Goal: Task Accomplishment & Management: Complete application form

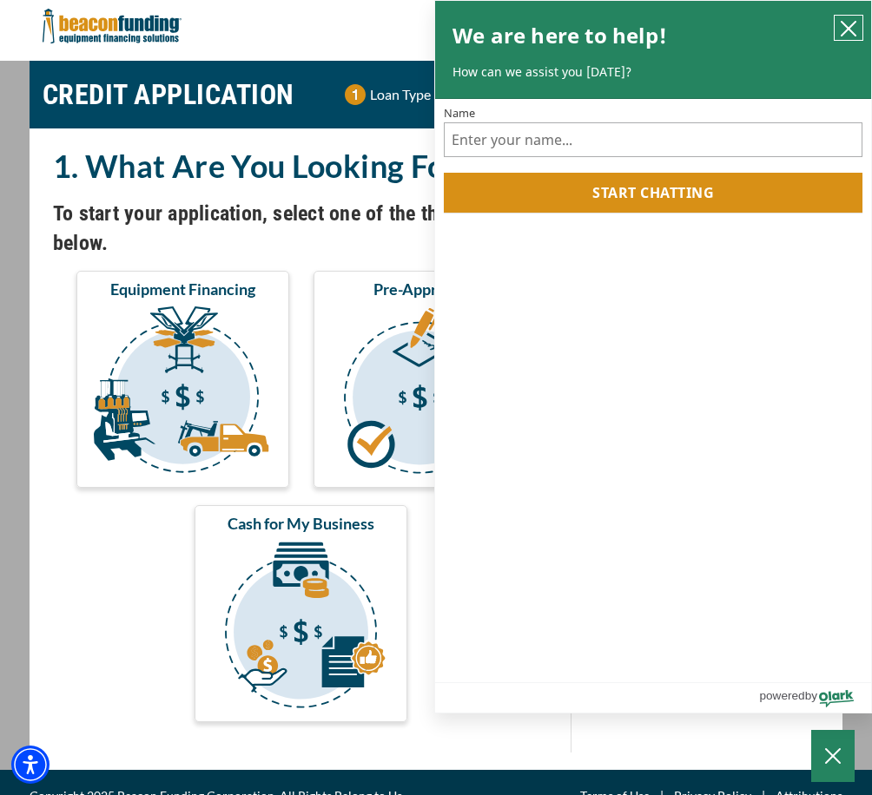
click at [850, 31] on icon "close chatbox" at bounding box center [848, 29] width 14 height 14
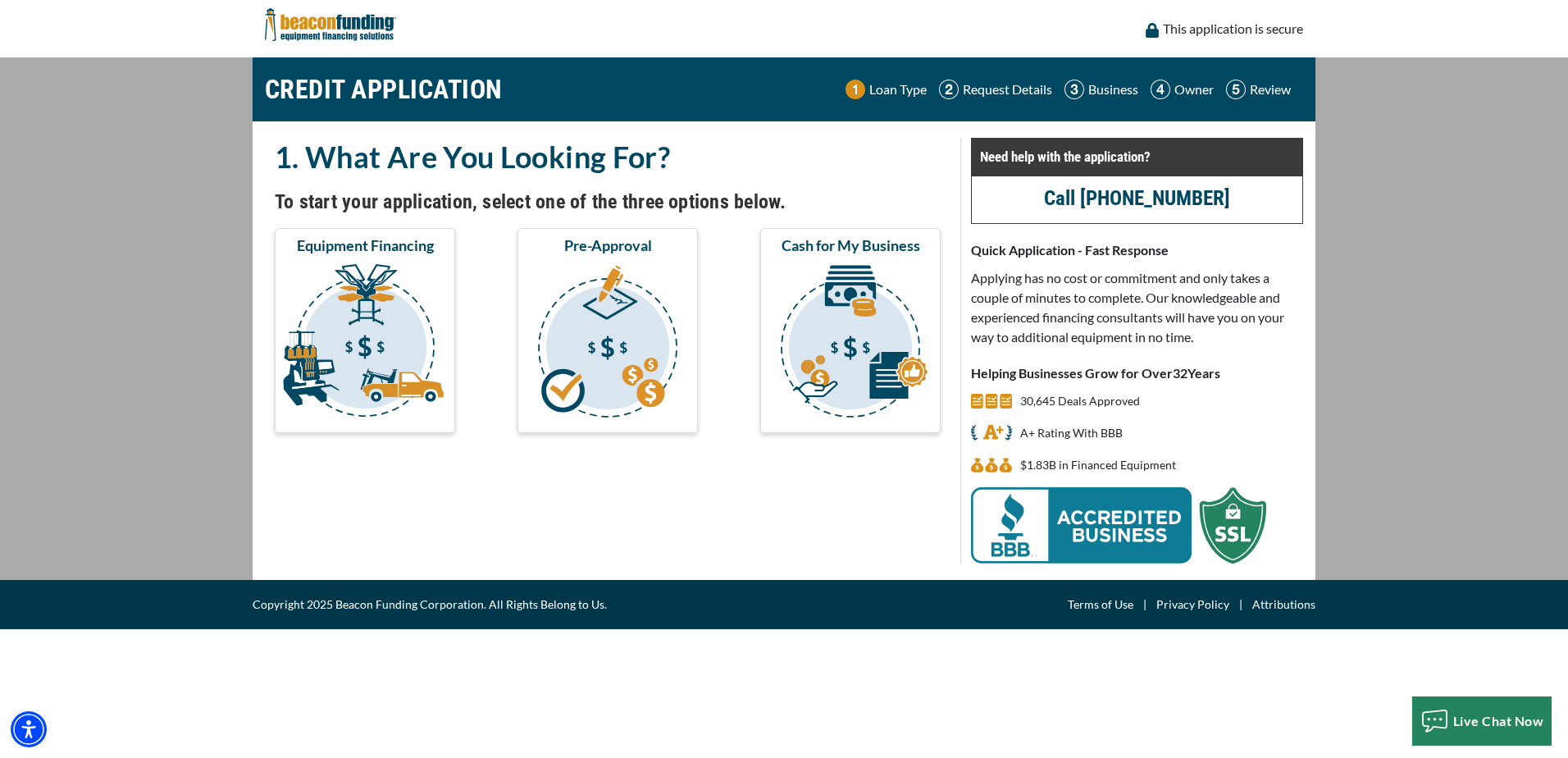
click at [402, 252] on span "Equipment Financing" at bounding box center [365, 245] width 137 height 20
click at [383, 339] on img "submit" at bounding box center [365, 344] width 174 height 164
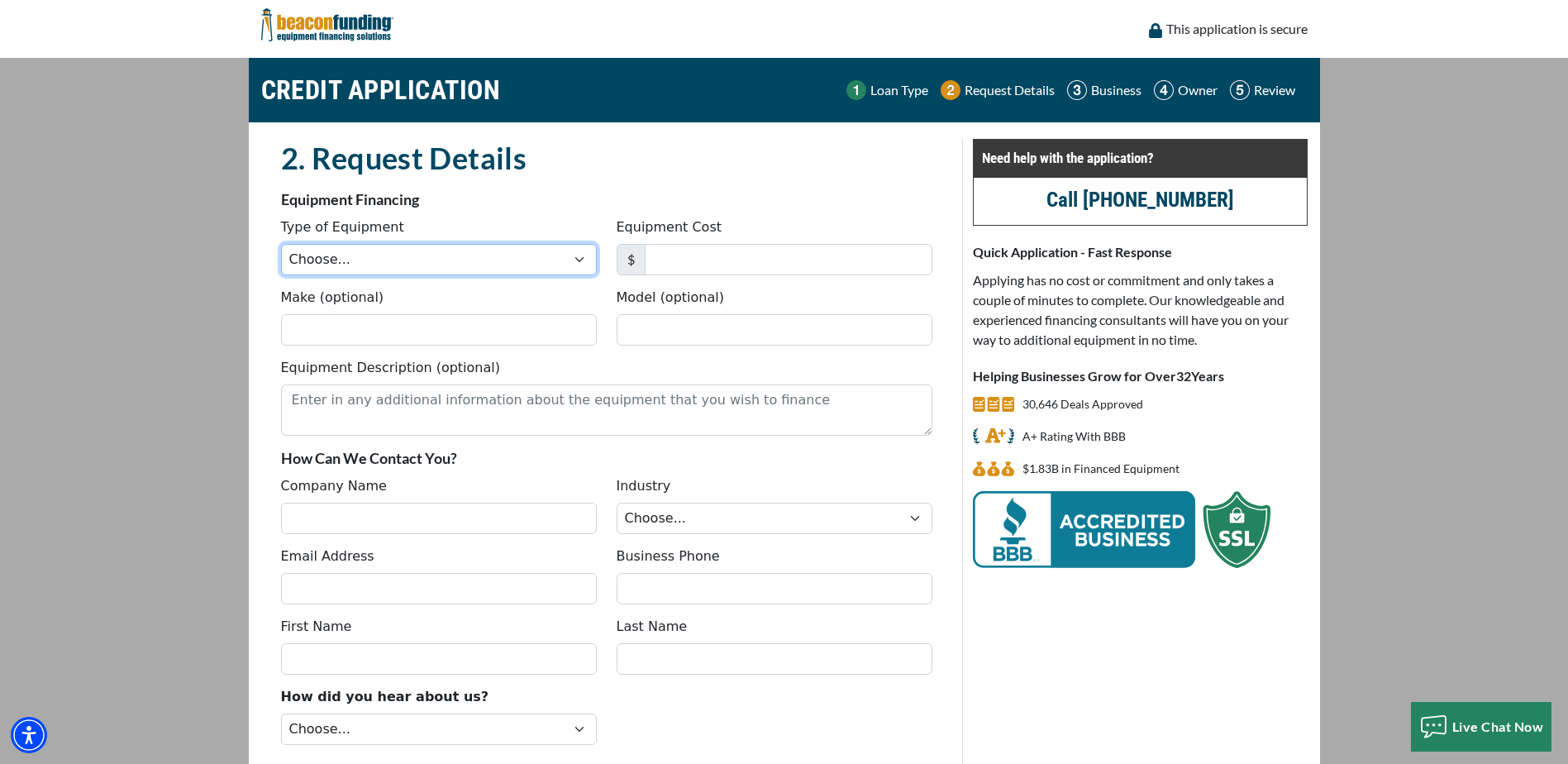
click at [359, 260] on select "Choose... Backhoe Boom/Bucket Truck Chipper Commercial Mower Crane DTG/DTF Prin…" at bounding box center [439, 259] width 316 height 31
select select "1"
click at [281, 244] on select "Choose... Backhoe Boom/Bucket Truck Chipper Commercial Mower Crane DTG/DTF Prin…" at bounding box center [439, 259] width 316 height 31
click at [658, 267] on input "Equipment Cost" at bounding box center [788, 259] width 288 height 31
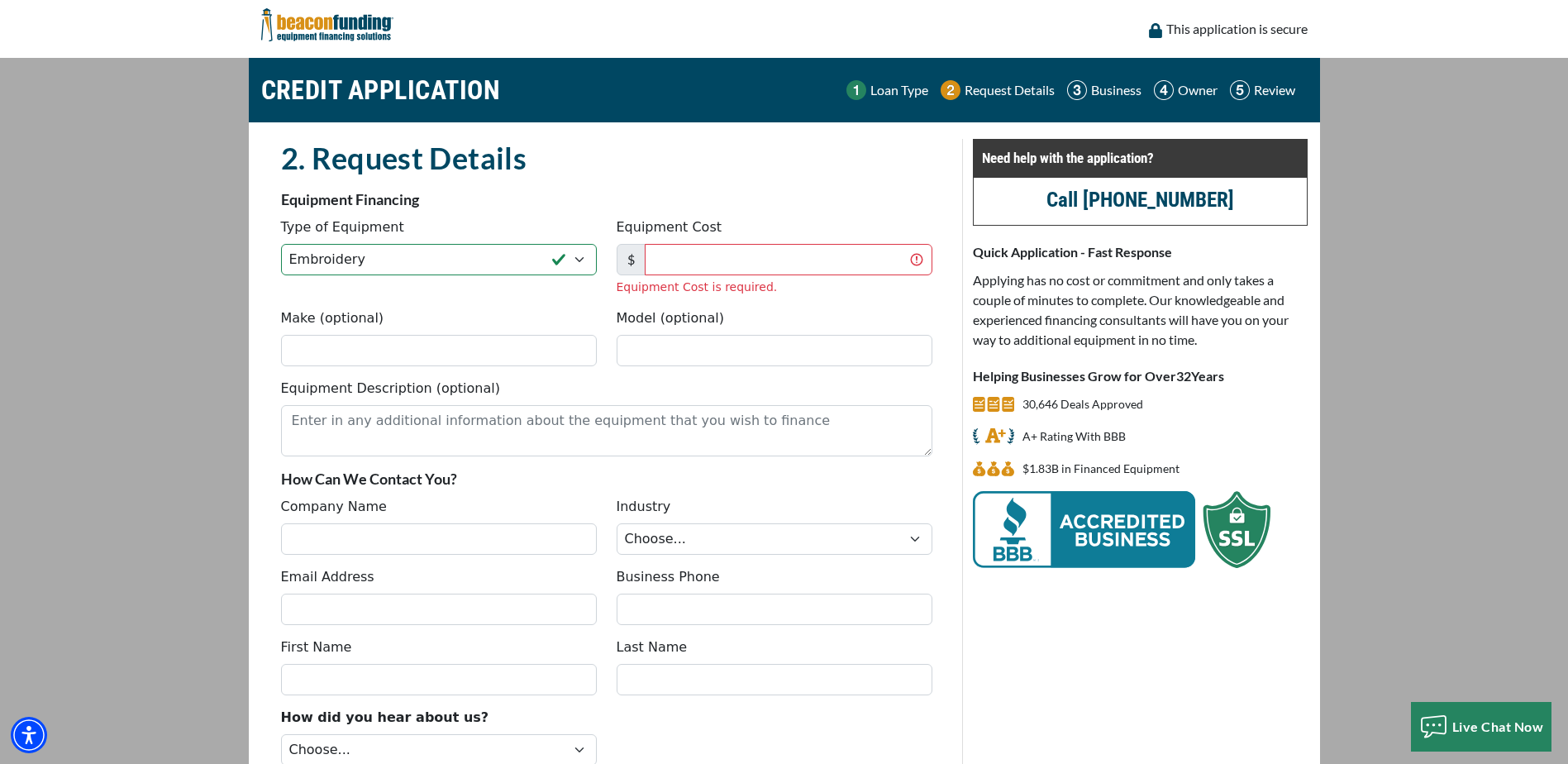
click at [1436, 209] on main "CREDIT APPLICATION Loan Type Request Details Business Owner Review" at bounding box center [784, 463] width 1568 height 810
click at [703, 258] on input "Equipment Cost" at bounding box center [788, 259] width 288 height 31
click at [704, 257] on input "Equipment Cost" at bounding box center [788, 259] width 288 height 31
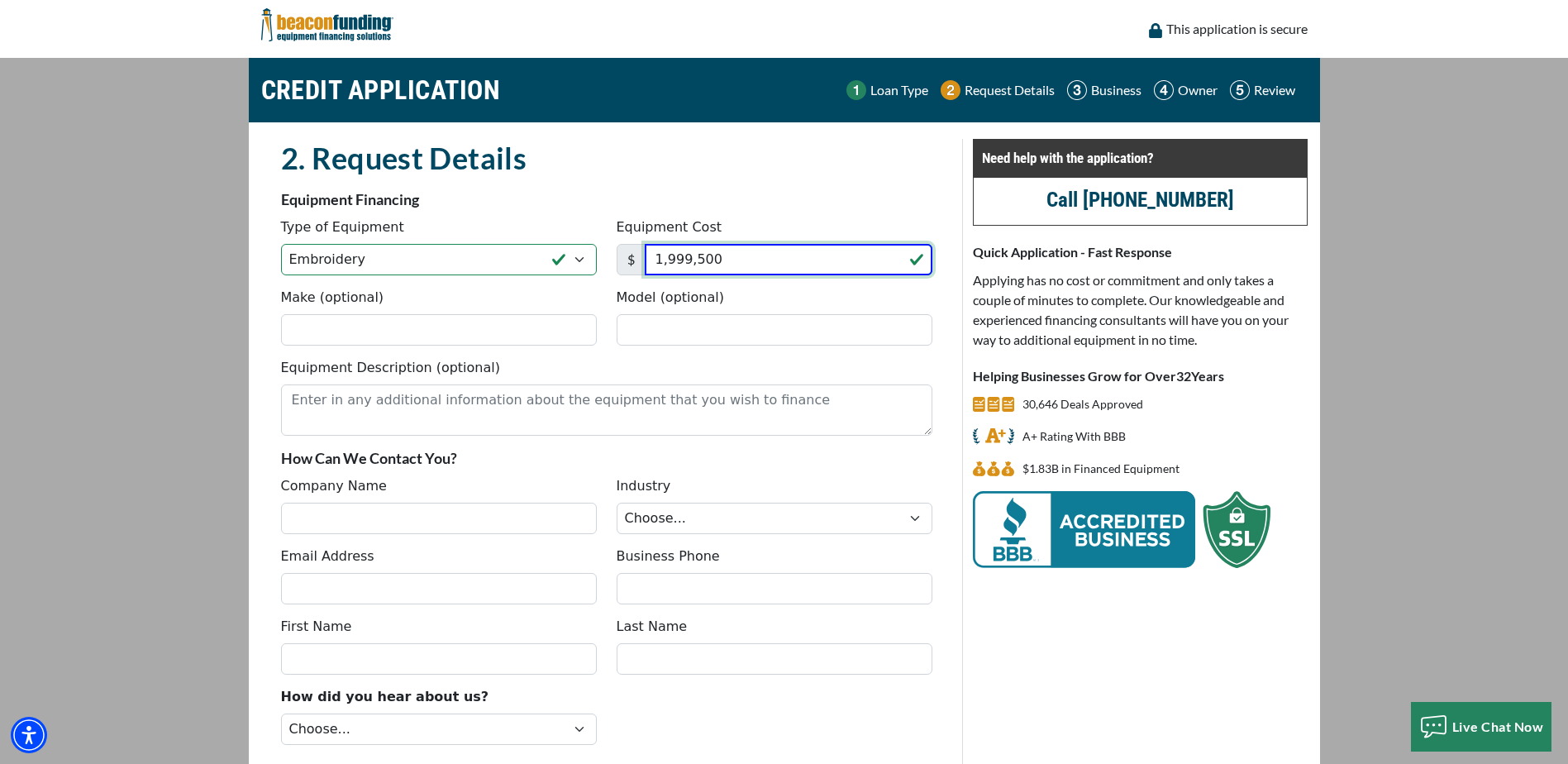
click at [719, 260] on input "1,999,500" at bounding box center [788, 259] width 288 height 31
type input "19,995"
click at [350, 327] on input "Make (optional)" at bounding box center [439, 330] width 316 height 31
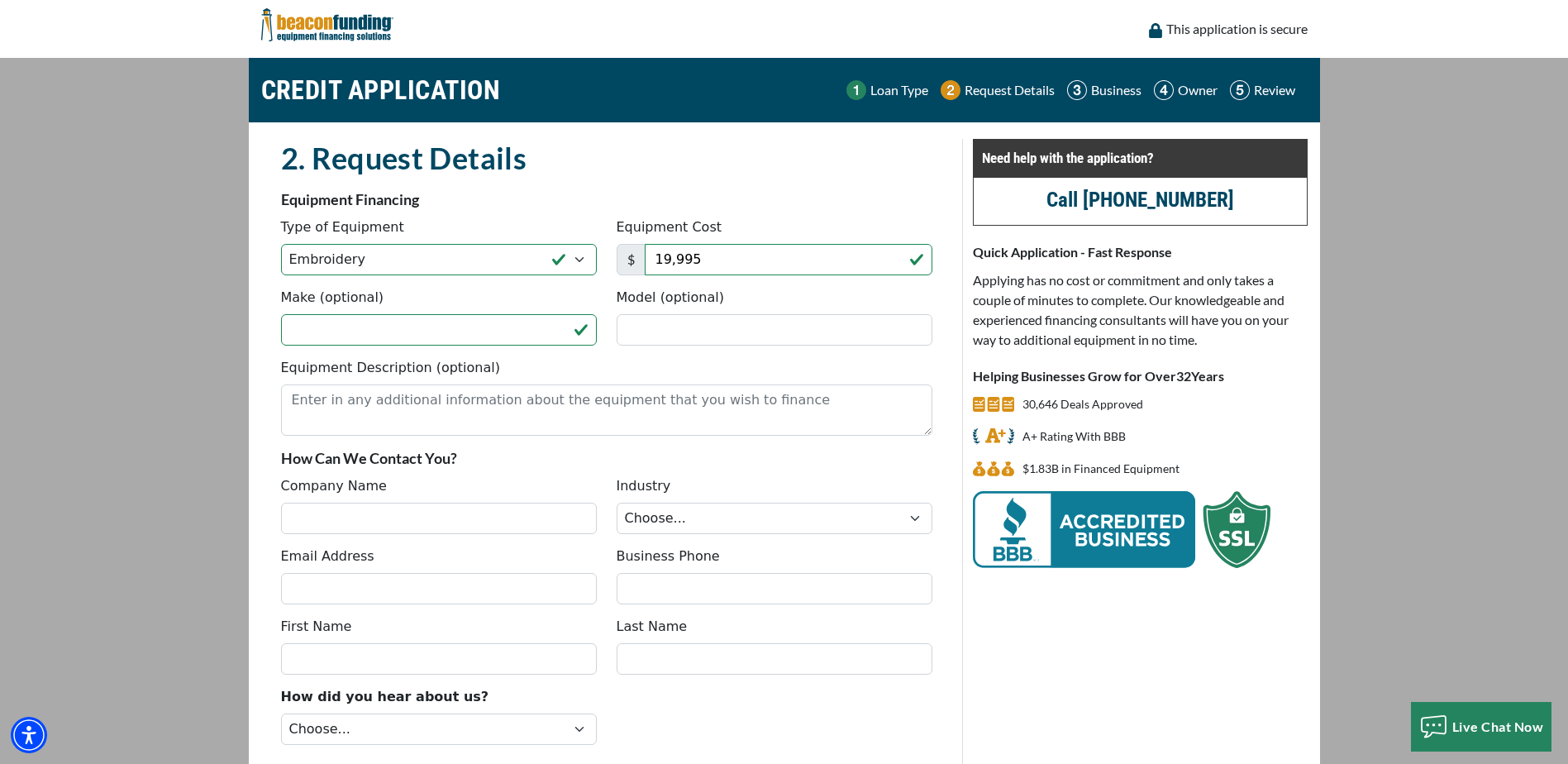
click at [1456, 272] on main "CREDIT APPLICATION Loan Type Request Details Business Owner Review" at bounding box center [784, 452] width 1568 height 789
click at [375, 320] on input "Make (optional)" at bounding box center [439, 330] width 316 height 31
paste input "TMBP2-SC1501"
drag, startPoint x: 457, startPoint y: 330, endPoint x: 274, endPoint y: 327, distance: 183.0
click at [274, 327] on div "Make (optional) TMBP2-SC1501" at bounding box center [439, 316] width 335 height 58
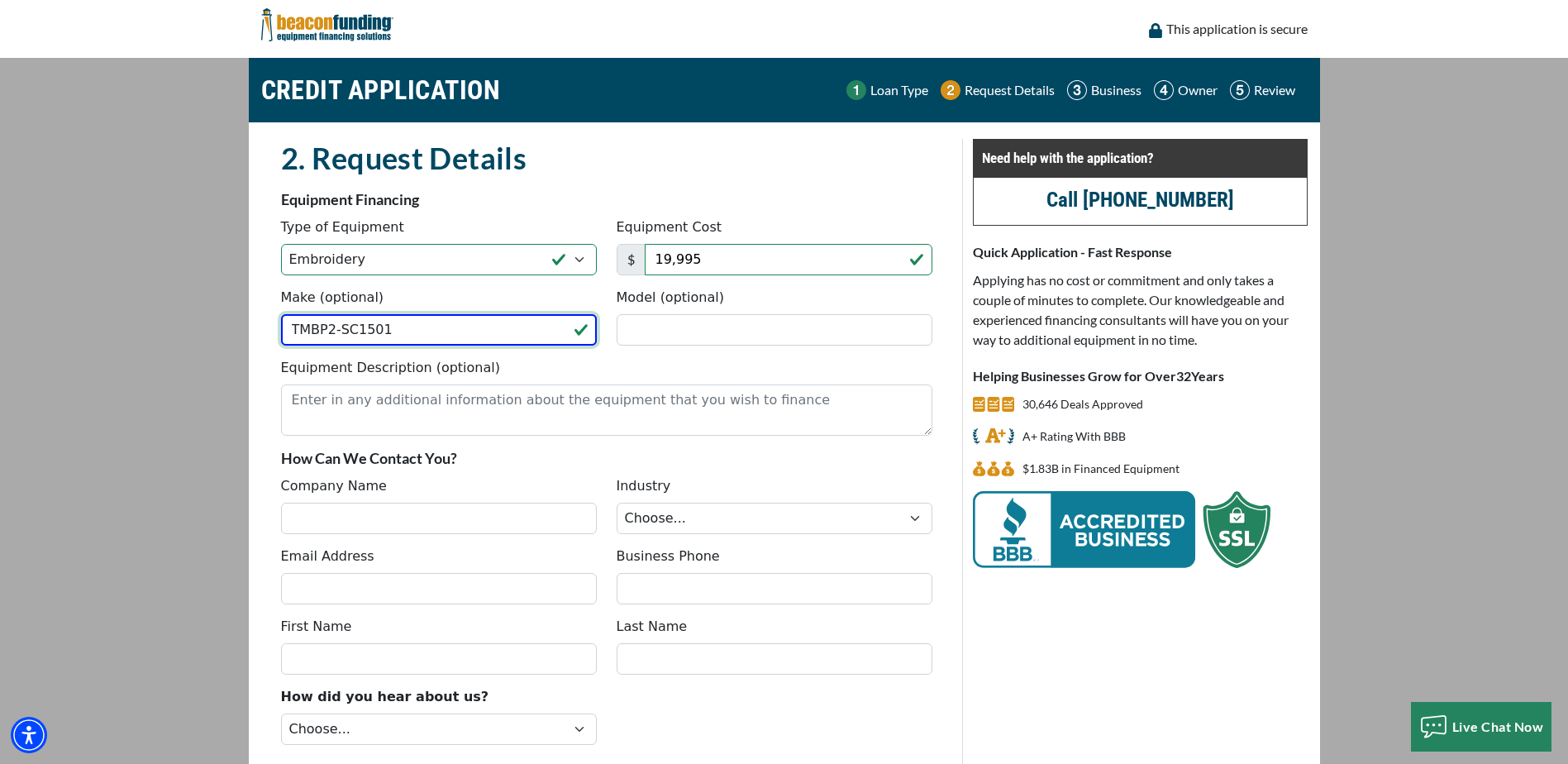
paste input "AJIMA"
type input "TAJIMA"
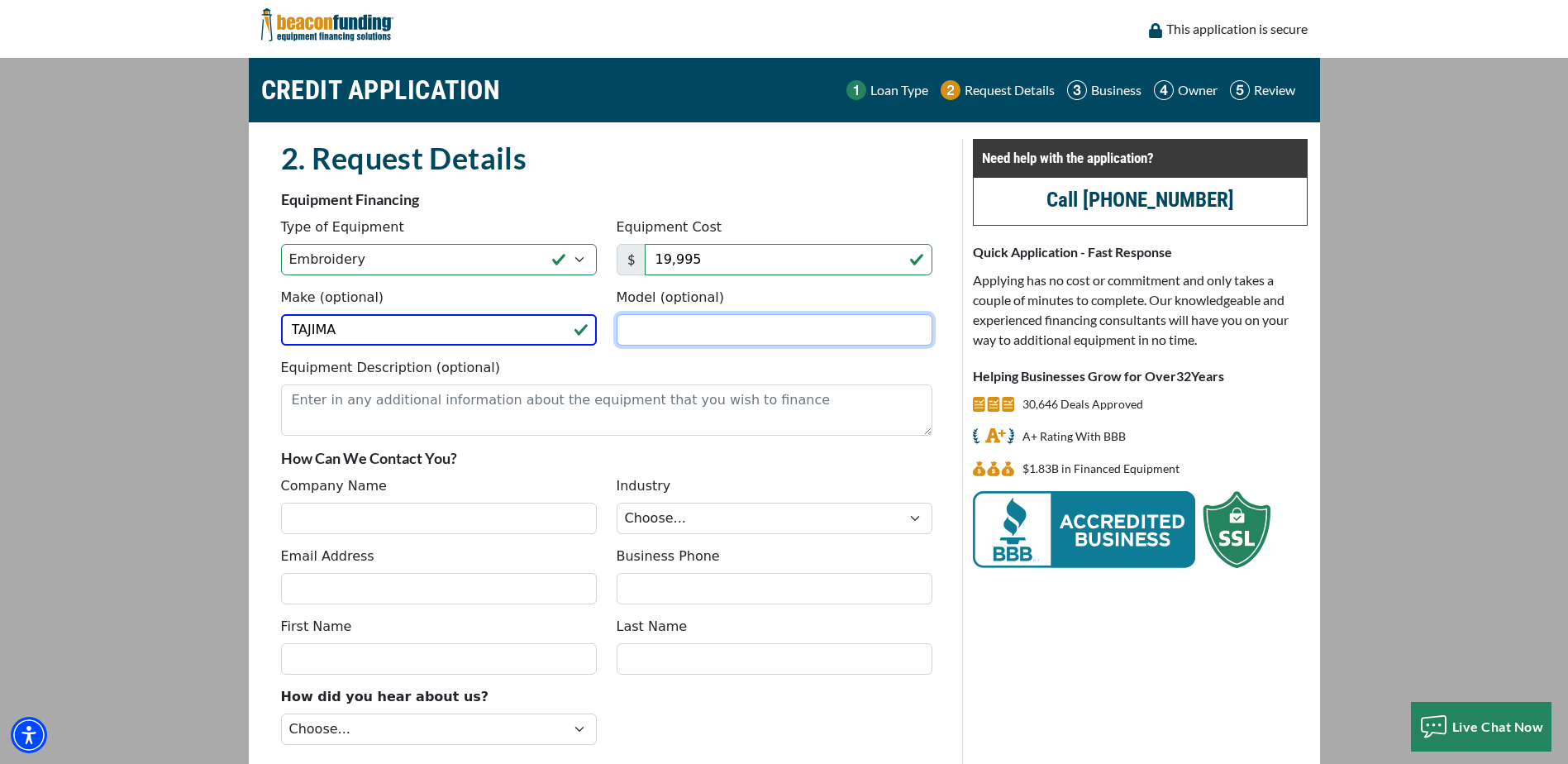
click at [631, 325] on input "Model (optional)" at bounding box center [775, 330] width 316 height 31
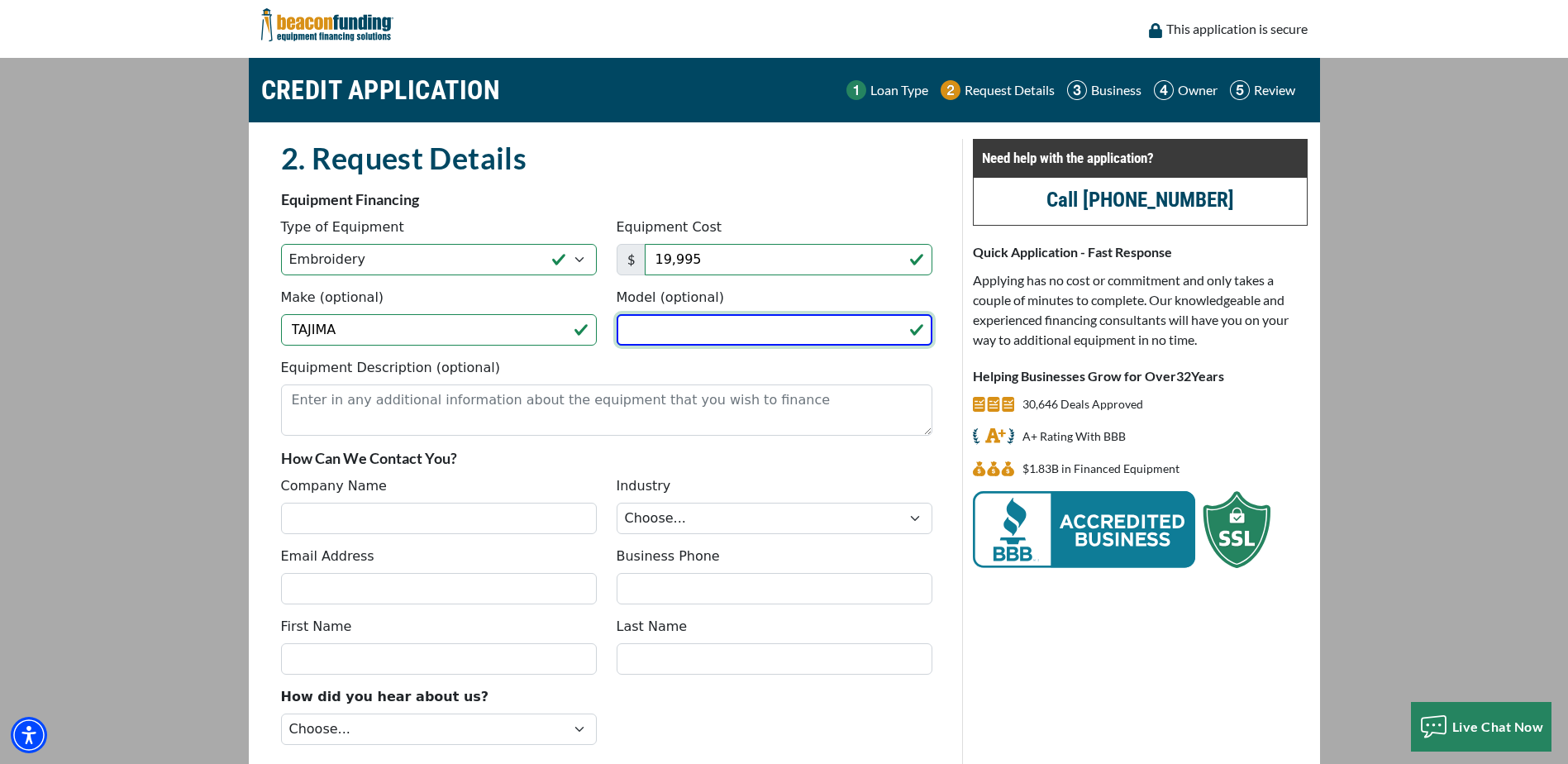
paste input "TMBP2-SC1501"
type input "TMBP2-SC1501"
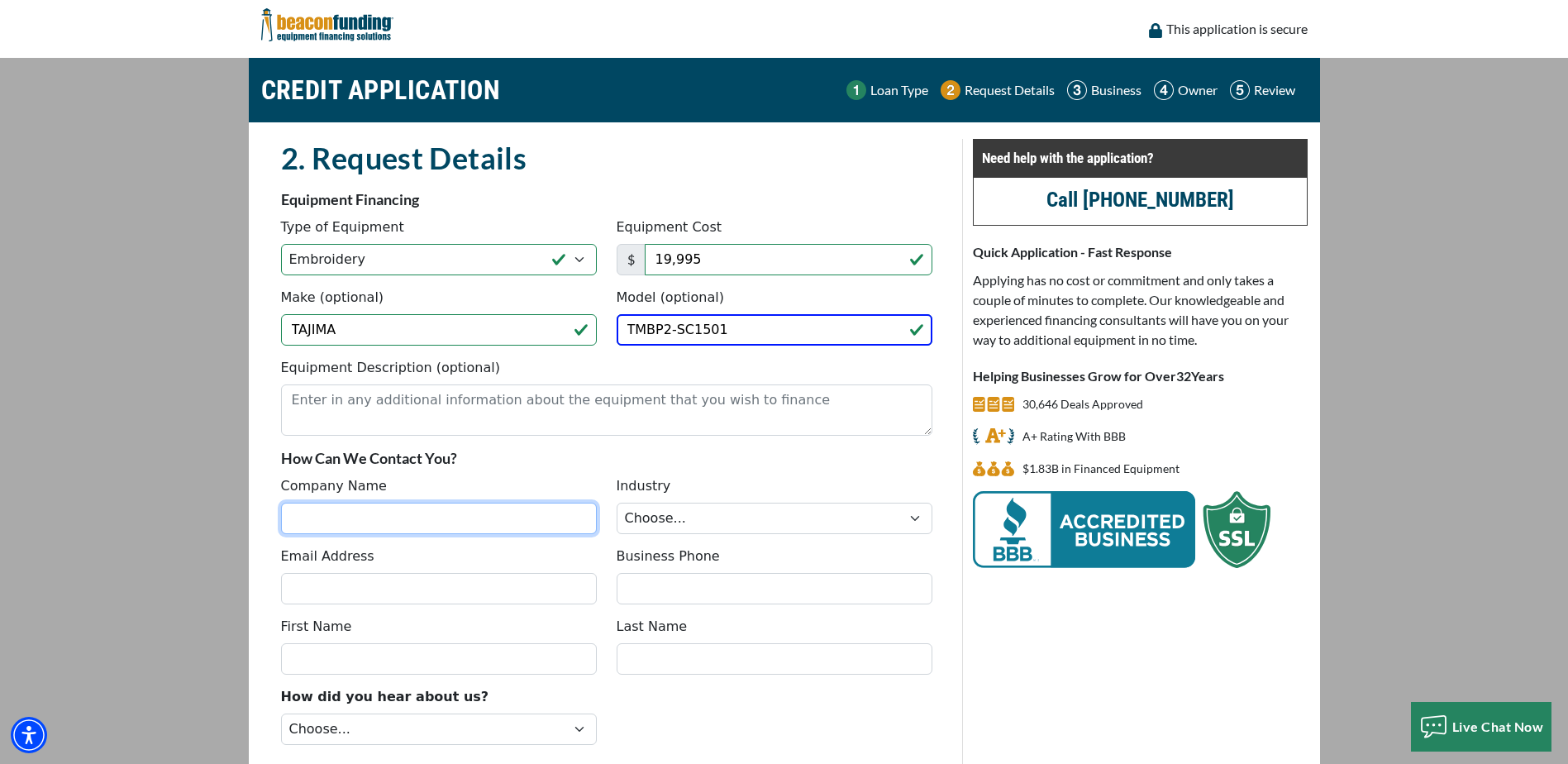
click at [383, 518] on input "Company Name" at bounding box center [439, 518] width 316 height 31
type input "Calliope Quilting & Embroidery"
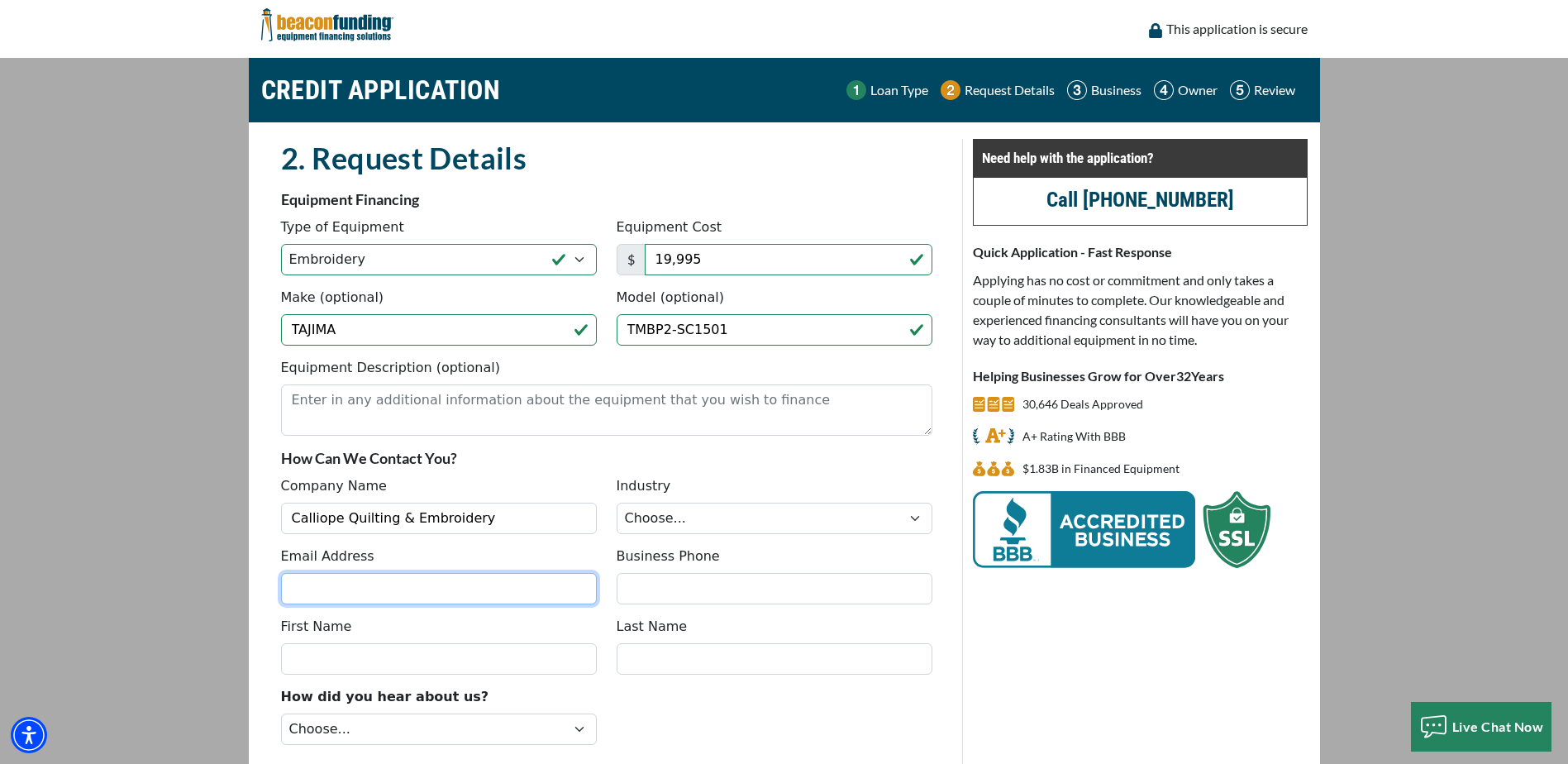
type input "dlglynes85@outlook.com"
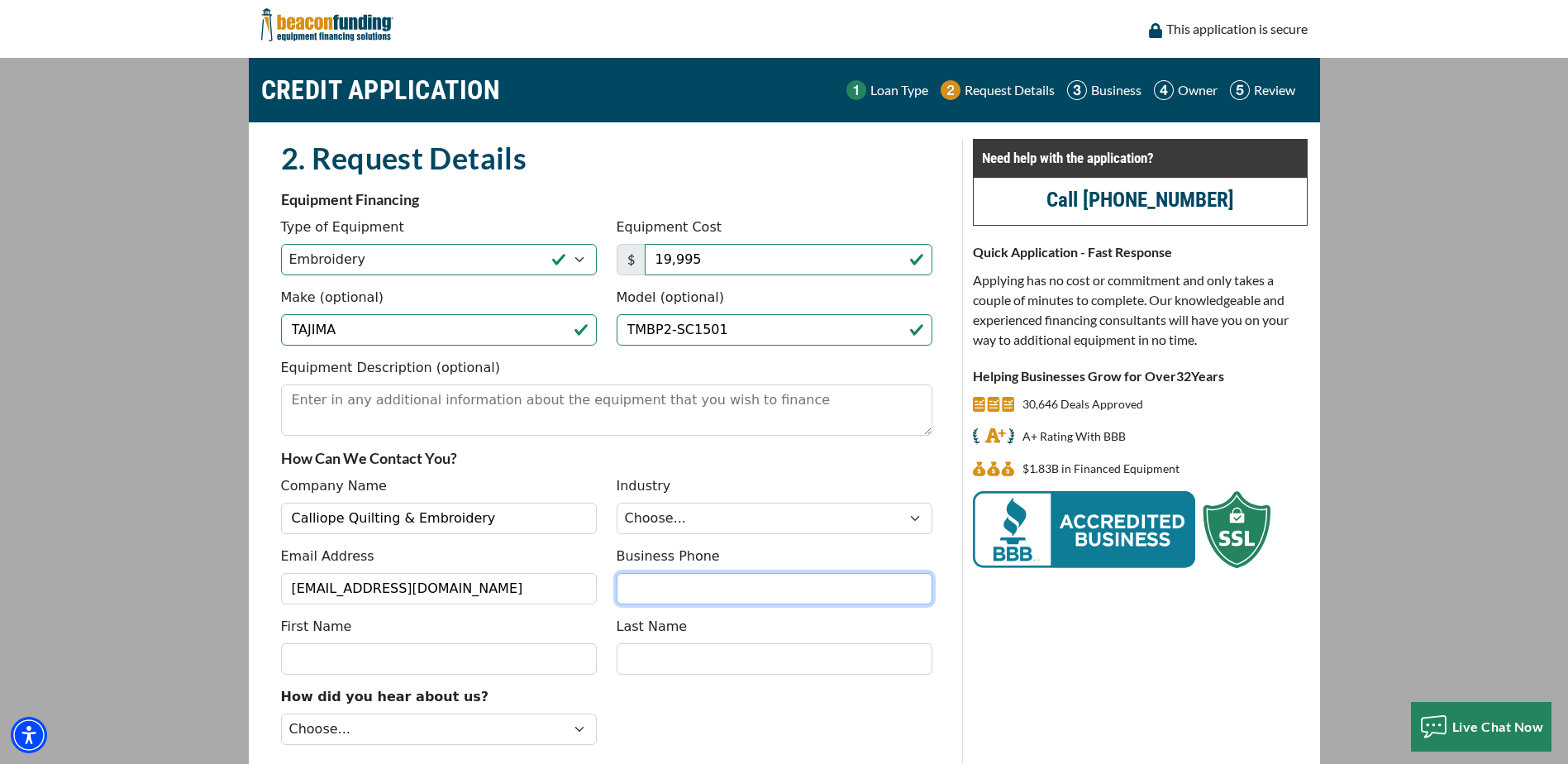
type input "2533449843"
type input "Debbie"
type input "Lynes"
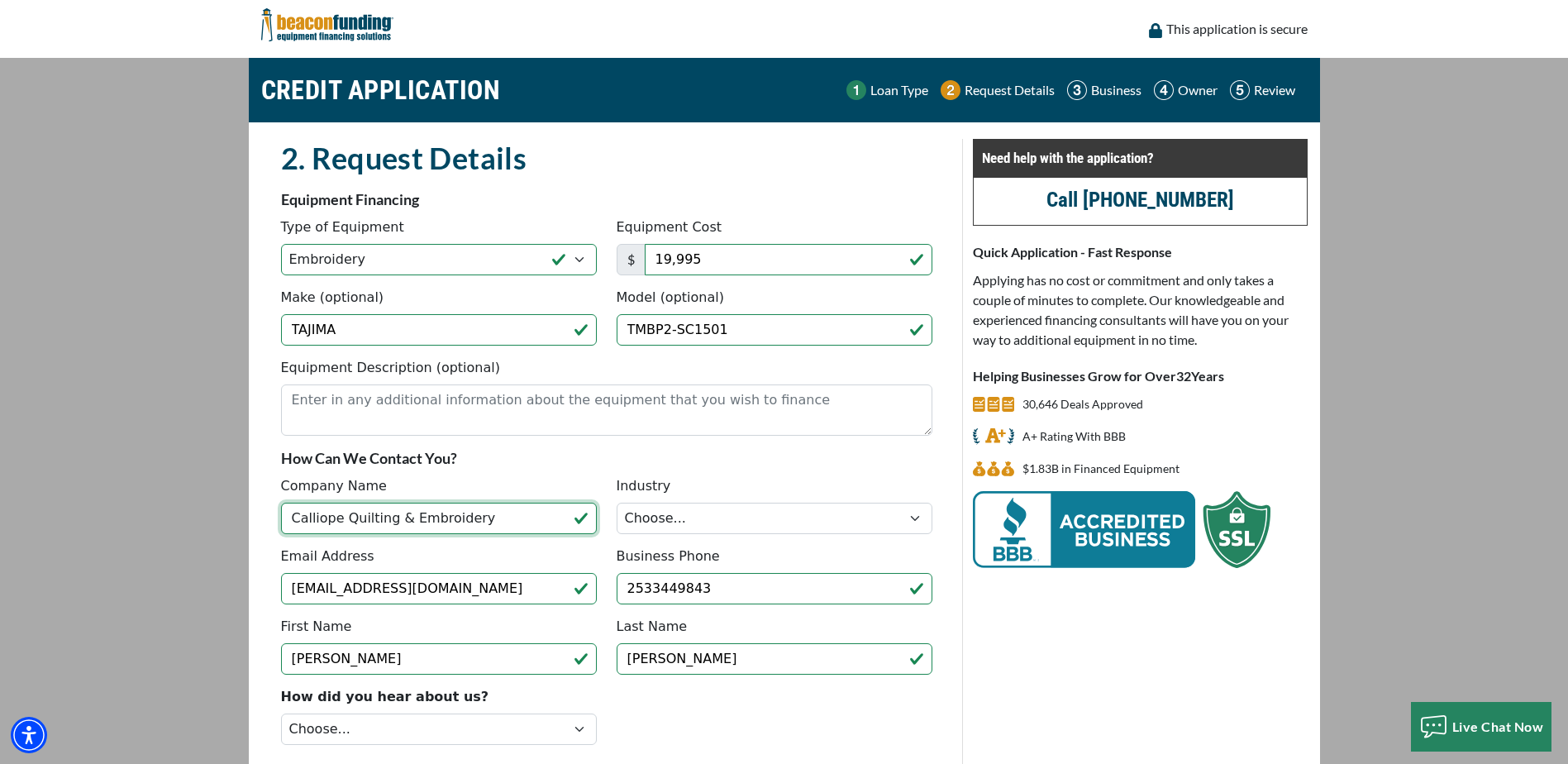
type input "(253) 344-9843"
type input "Stitch n Crafts"
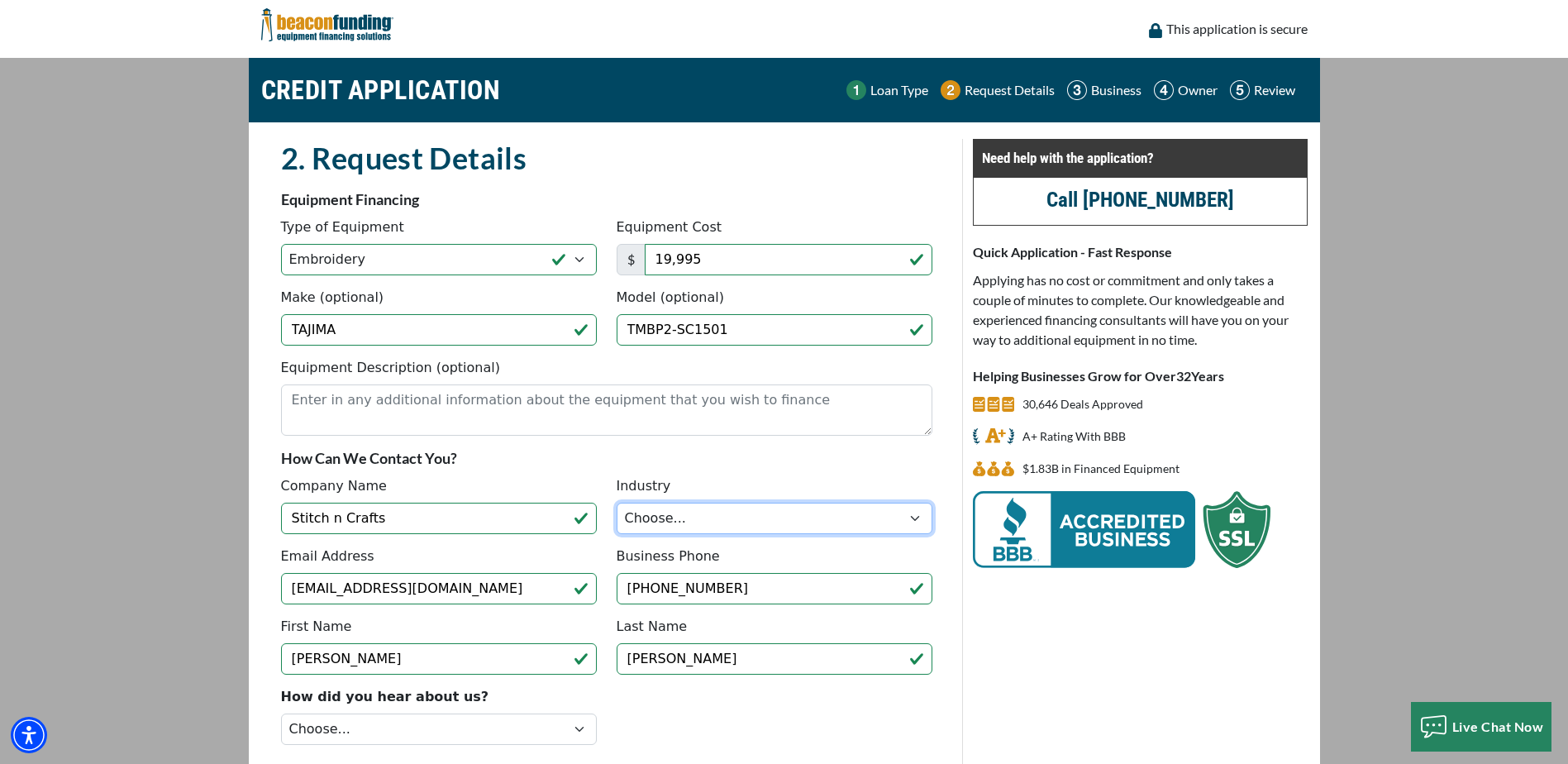
click at [672, 516] on select "Choose... Towing Landscape/Hardscape Decorated Apparel Septic Light Constructio…" at bounding box center [775, 518] width 316 height 31
select select "5"
click at [617, 503] on select "Choose... Towing Landscape/Hardscape Decorated Apparel Septic Light Constructio…" at bounding box center [775, 518] width 316 height 31
click at [800, 438] on div "Equipment Description (optional)" at bounding box center [606, 403] width 671 height 90
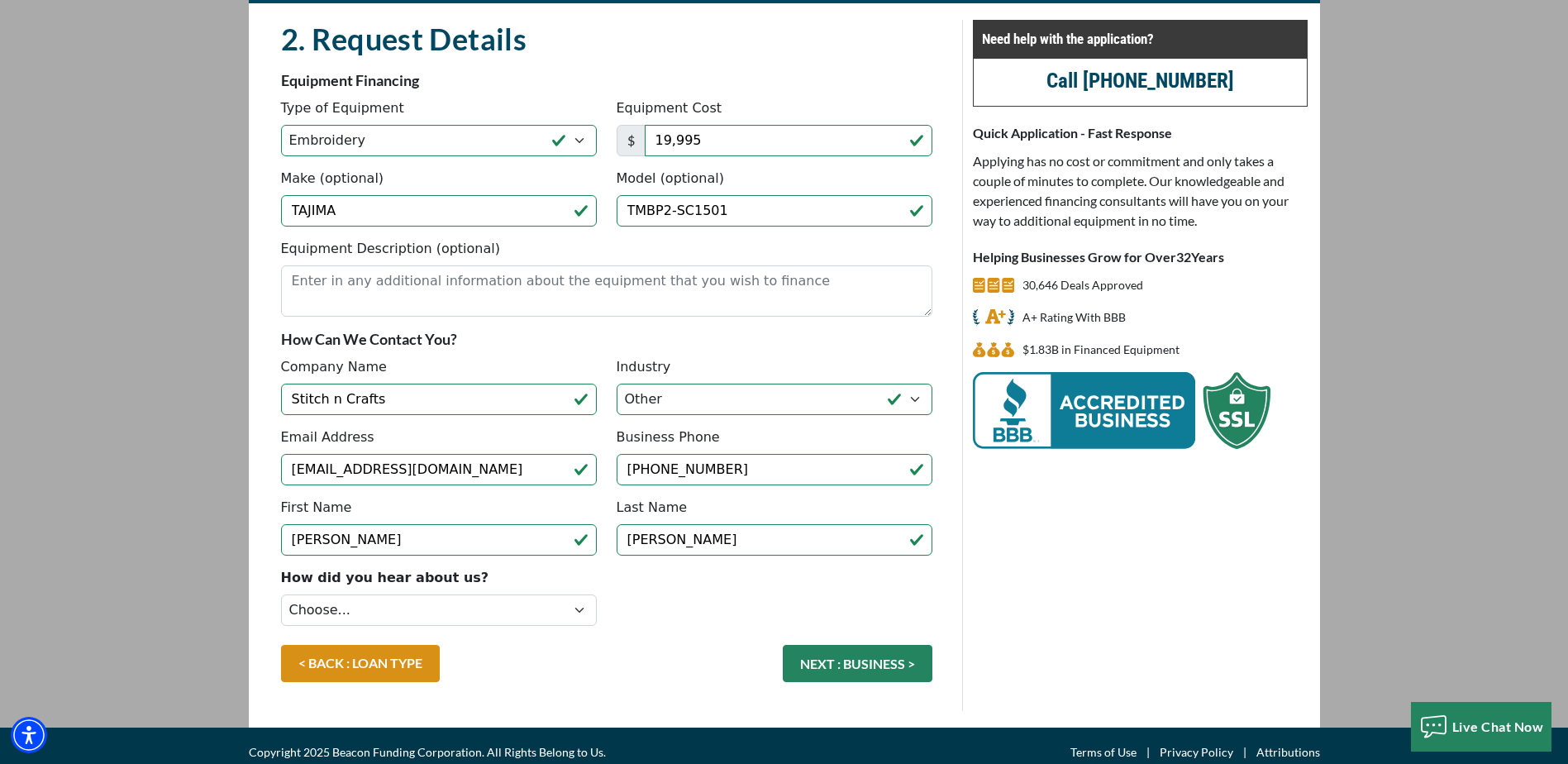
scroll to position [132, 0]
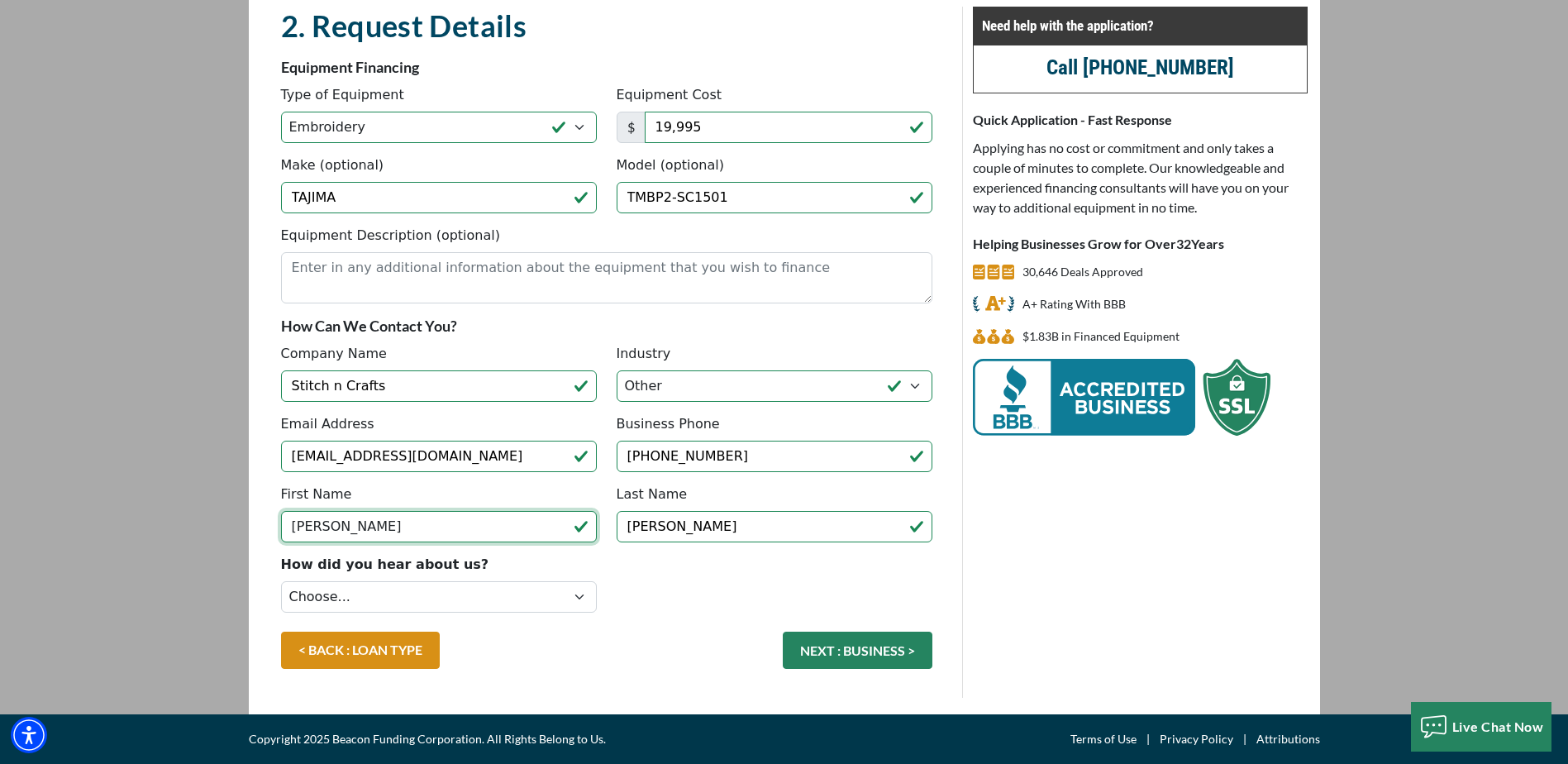
drag, startPoint x: 360, startPoint y: 530, endPoint x: 316, endPoint y: 528, distance: 44.0
click at [316, 528] on input "Debbie" at bounding box center [439, 526] width 316 height 31
type input "Deborah"
click at [1125, 612] on div "Need help with the application? Call (847) 232-7803 Quick Application - Fast Re…" at bounding box center [1139, 352] width 355 height 692
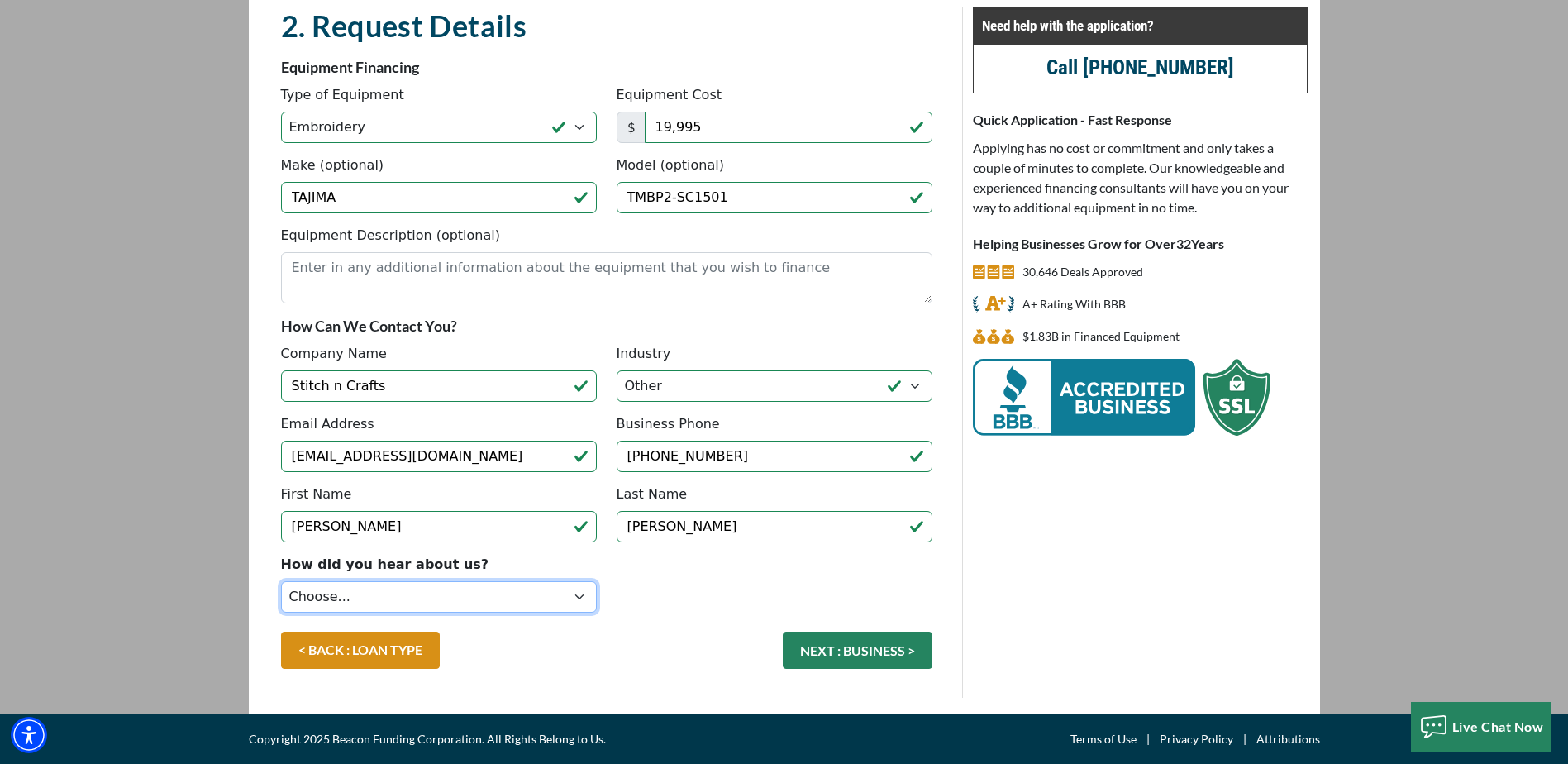
click at [455, 593] on select "Choose... Internet Search Vendor Referral Word of Mouth Client Referral Email E…" at bounding box center [439, 596] width 316 height 31
select select "9"
click at [281, 581] on select "Choose... Internet Search Vendor Referral Word of Mouth Client Referral Email E…" at bounding box center [439, 596] width 316 height 31
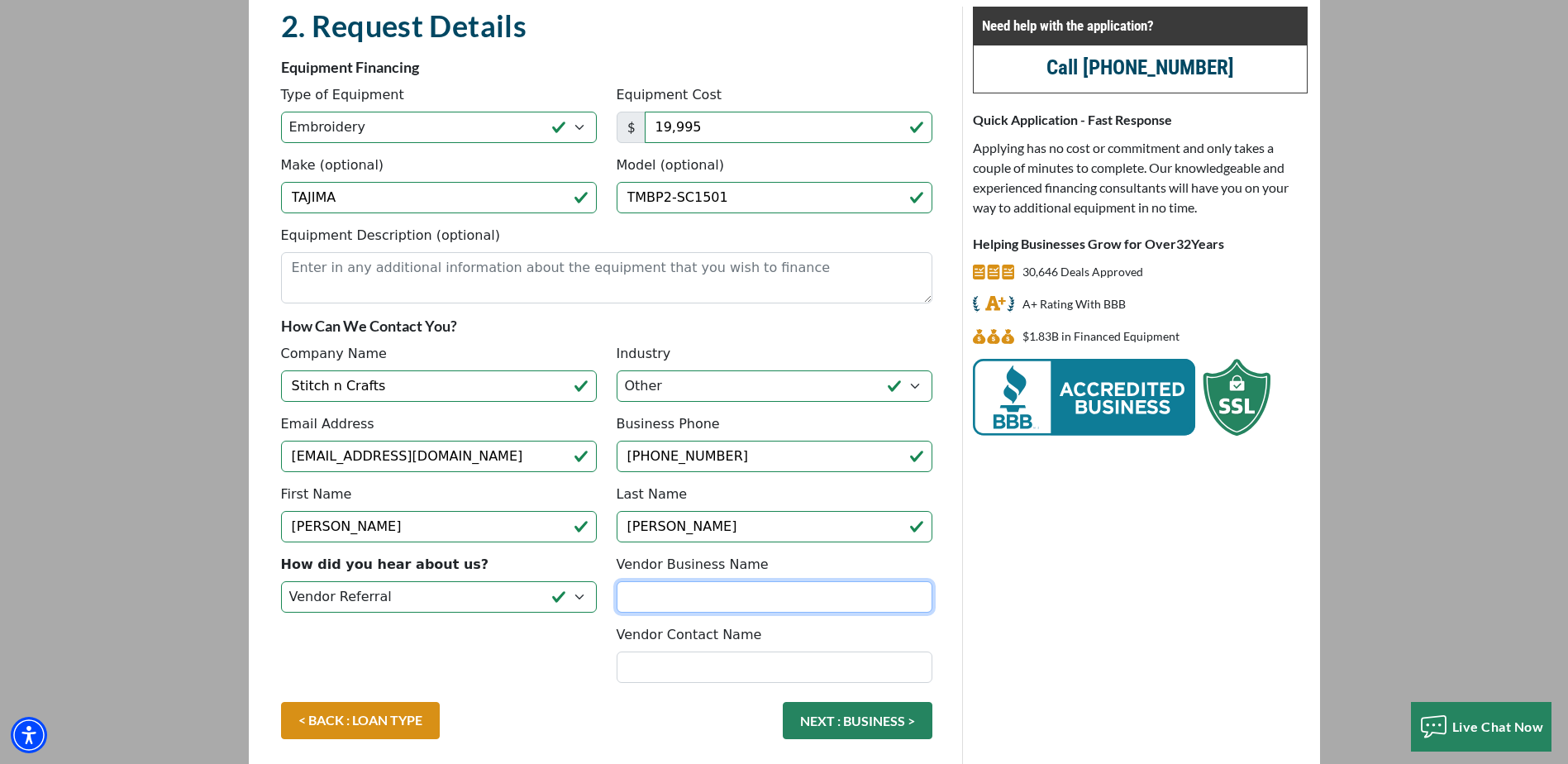
click at [650, 594] on input "Vendor Business Name" at bounding box center [775, 596] width 316 height 31
paste input "HIRSCH SOLUTIONS LLC"
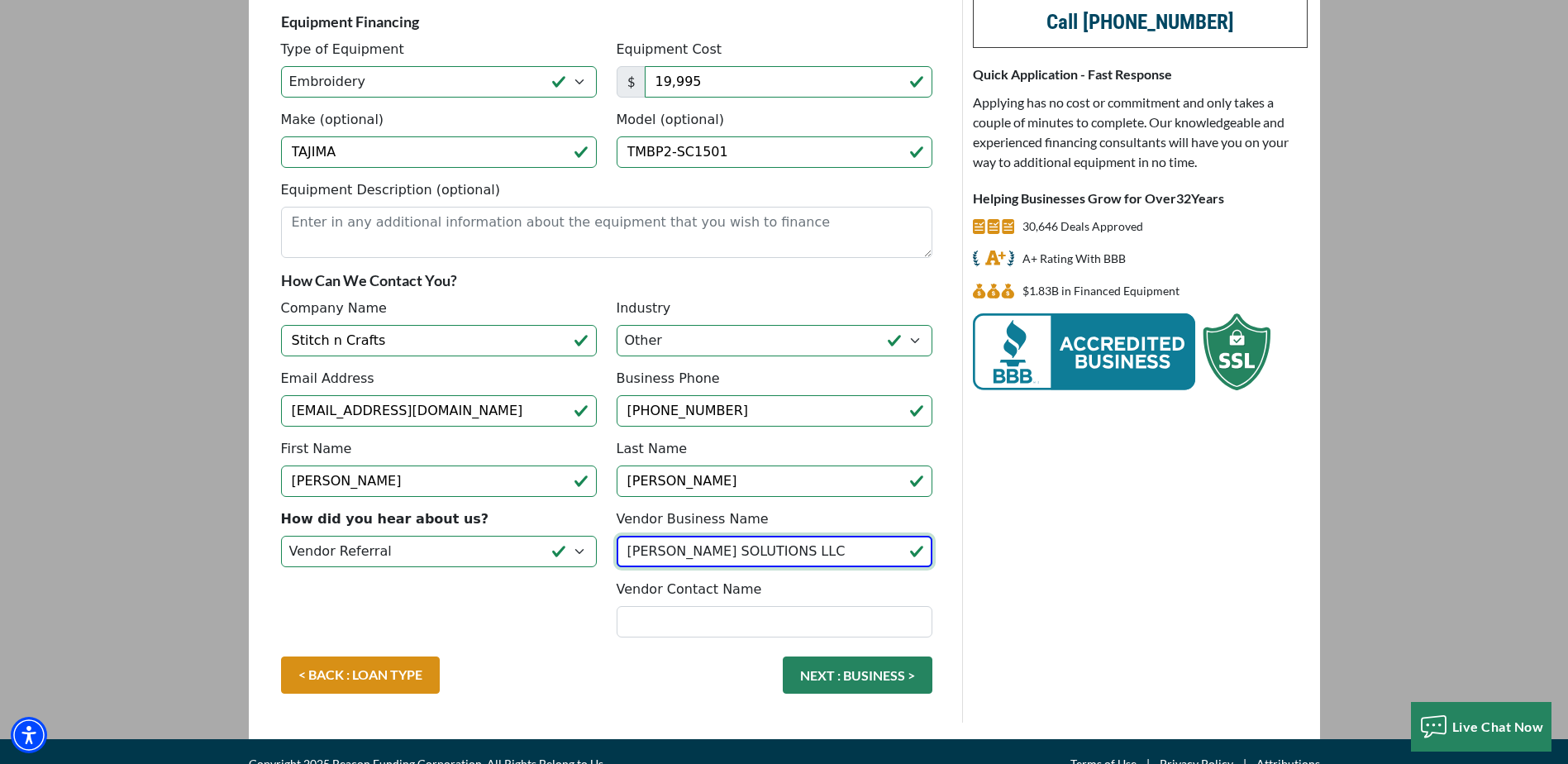
scroll to position [203, 0]
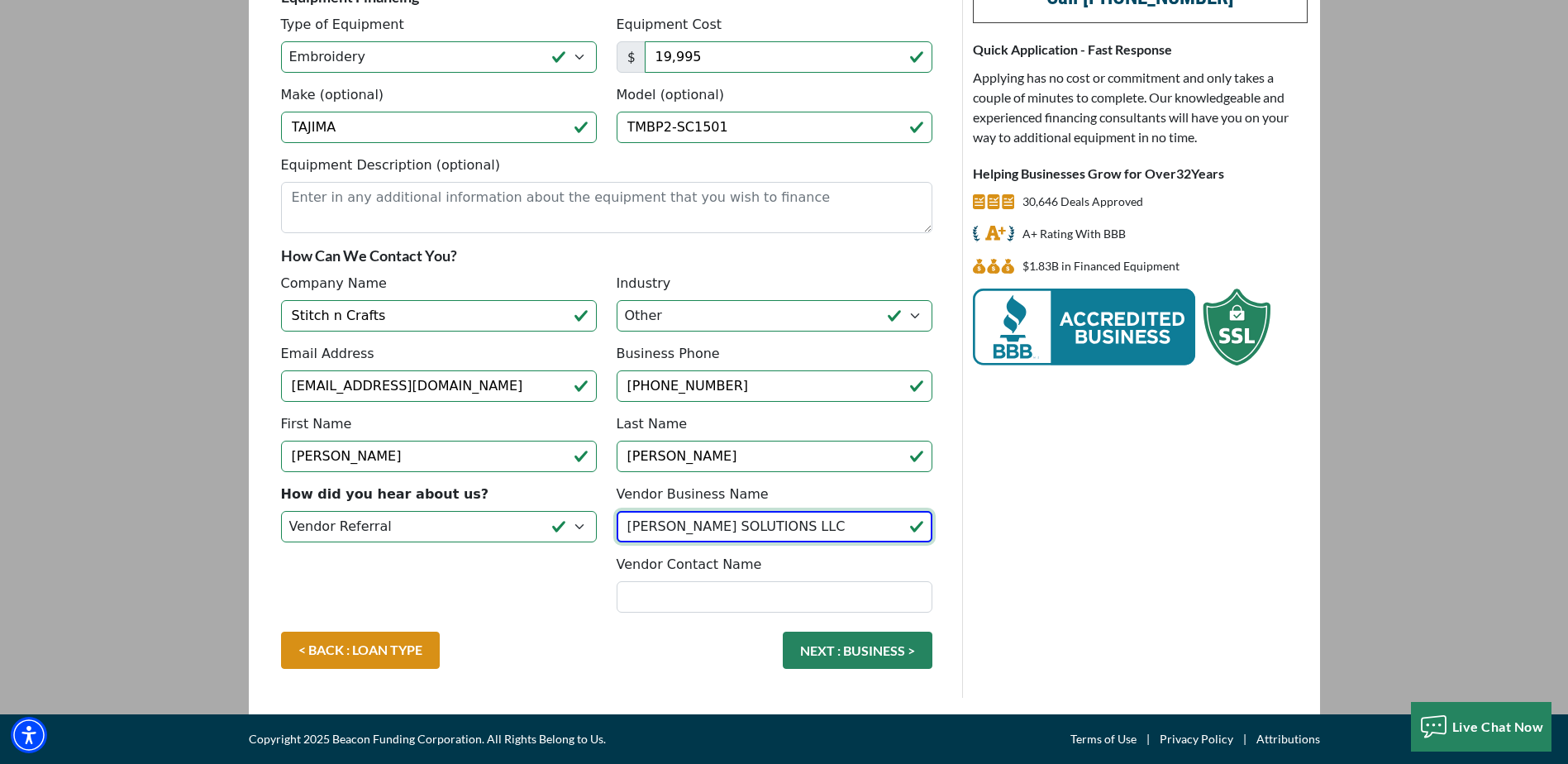
type input "HIRSCH SOLUTIONS LLC"
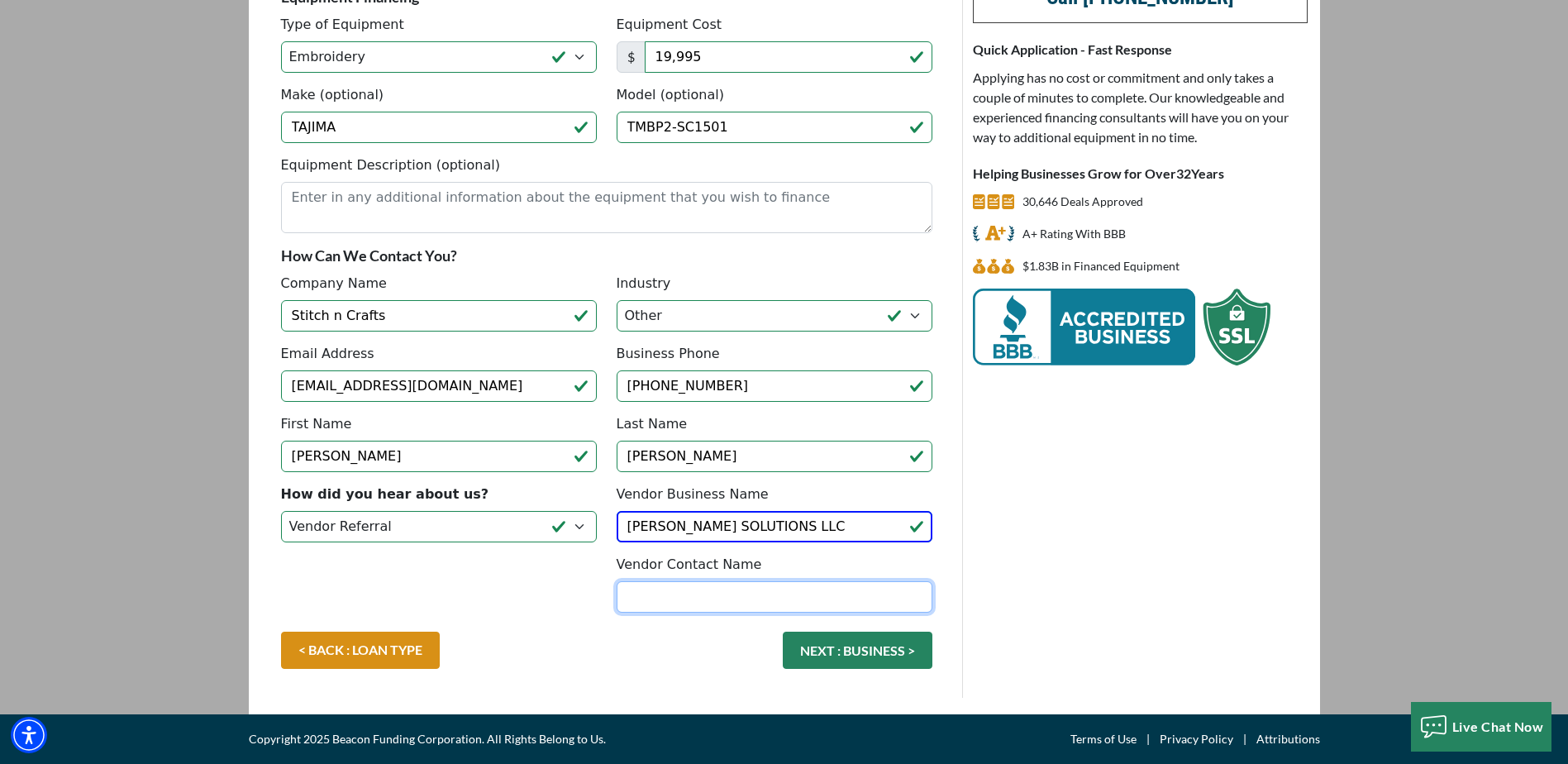
click at [721, 598] on input "Vendor Contact Name" at bounding box center [775, 596] width 316 height 31
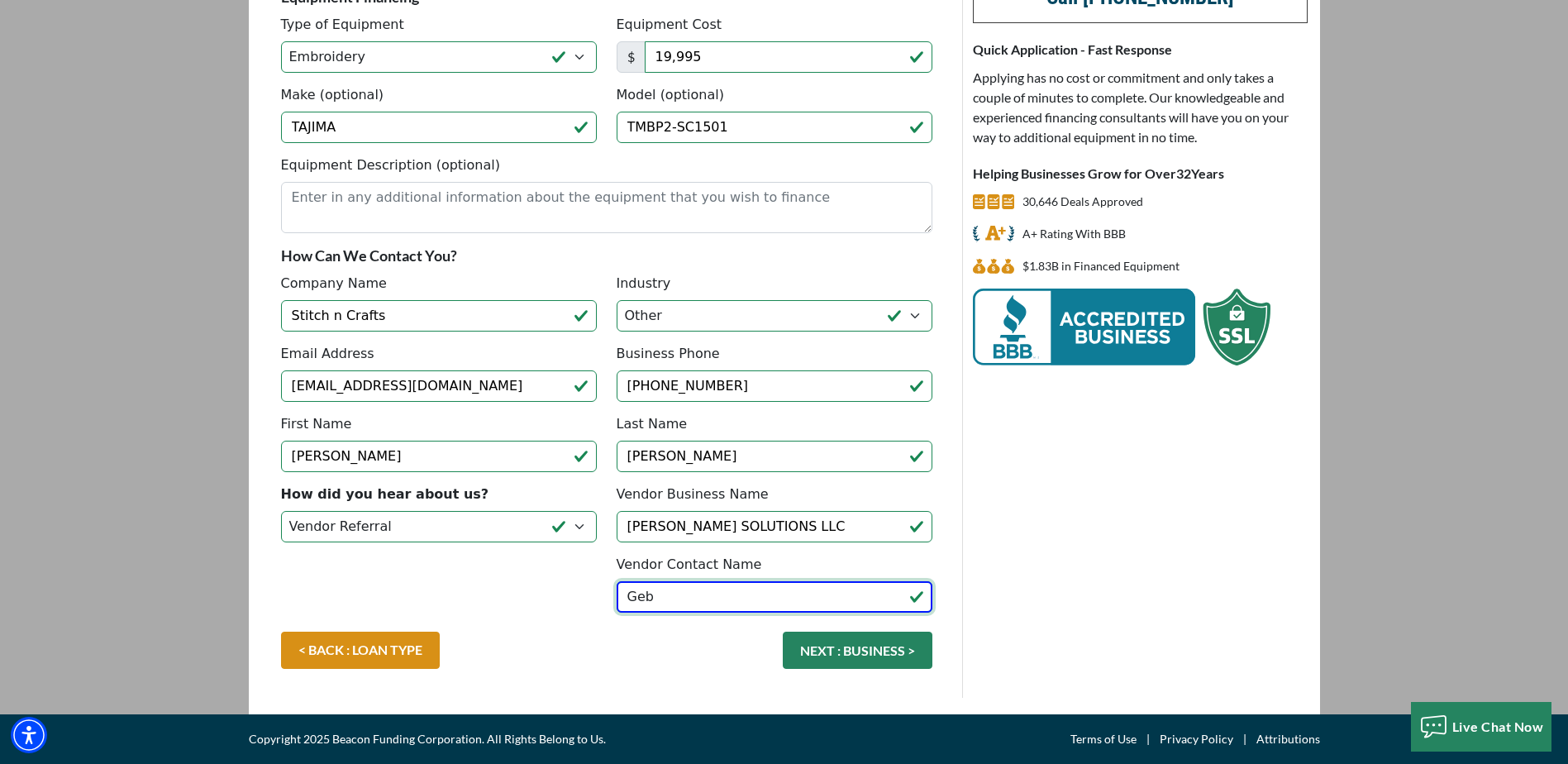
drag, startPoint x: 666, startPoint y: 589, endPoint x: 600, endPoint y: 593, distance: 66.1
click at [601, 593] on div "How did you hear about us? Choose... Internet Search Vendor Referral Word of Mo…" at bounding box center [606, 558] width 671 height 148
paste input "Firneisz"
type input "Geb Firneisz"
click at [831, 650] on button "NEXT : BUSINESS >" at bounding box center [857, 650] width 149 height 37
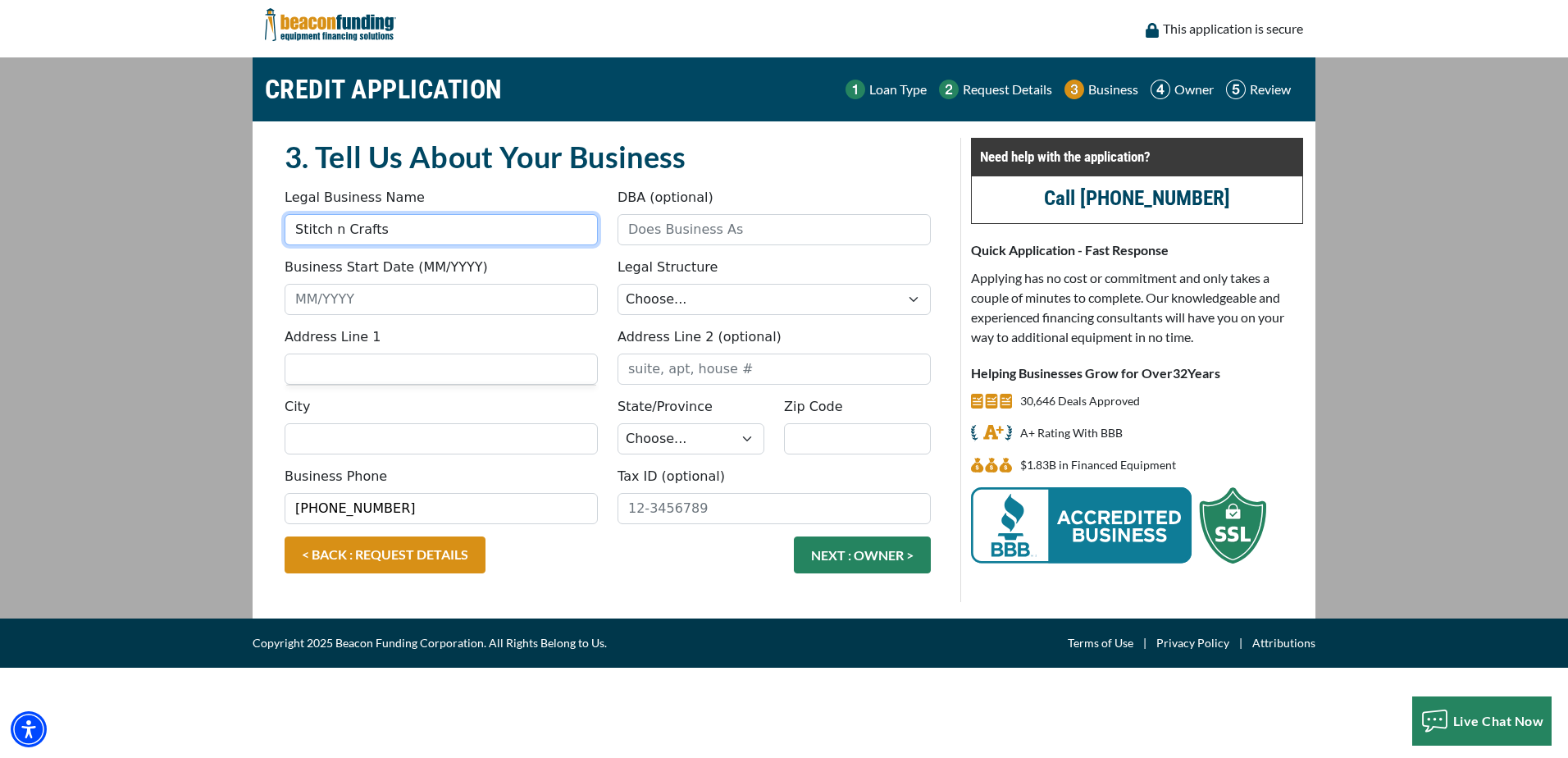
drag, startPoint x: 410, startPoint y: 230, endPoint x: 273, endPoint y: 230, distance: 137.0
click at [277, 230] on div "Legal Business Name Stitch n Crafts" at bounding box center [441, 216] width 332 height 58
type input "Calliope Quilting & Embroidery"
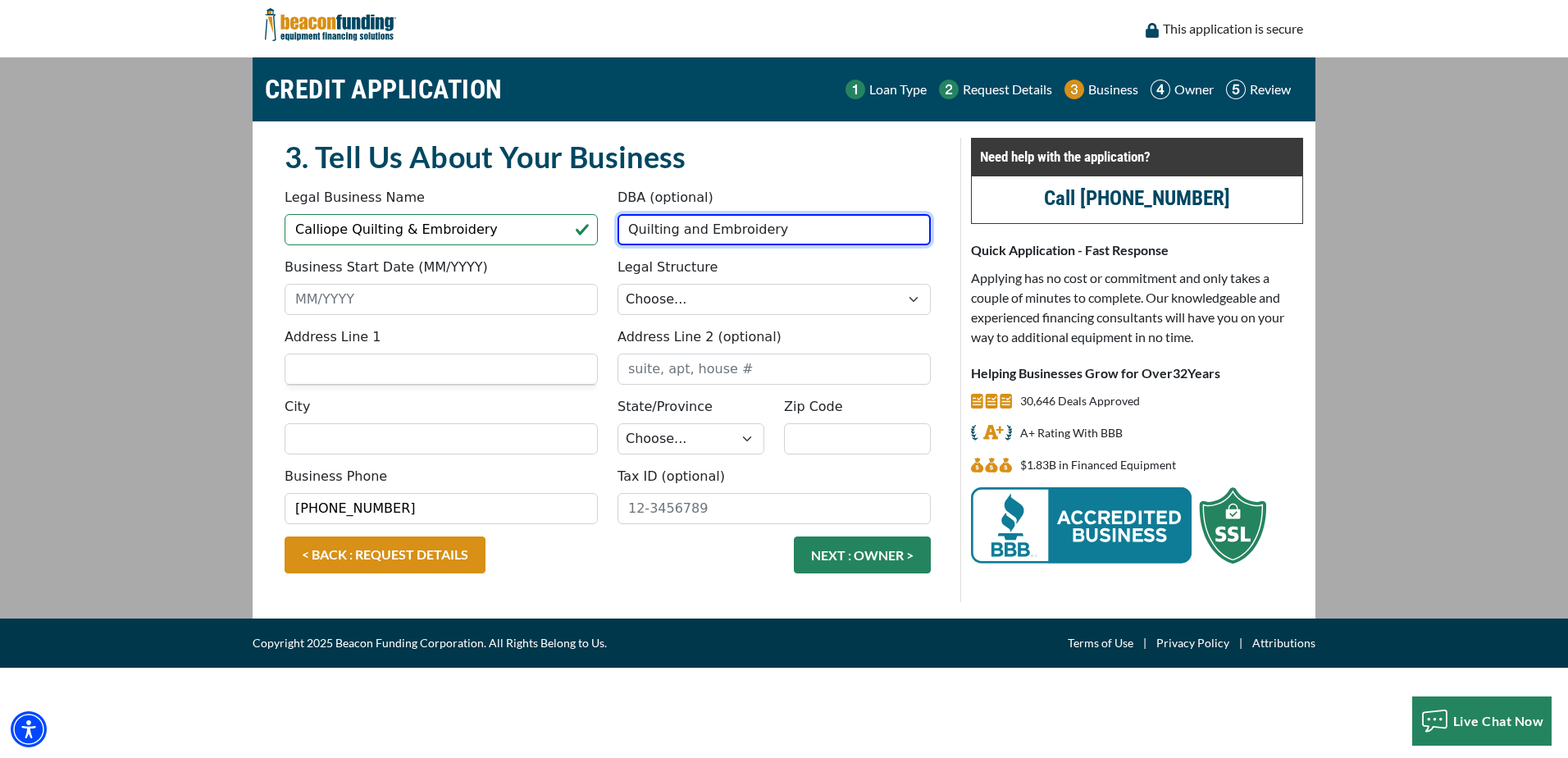
type input "Quilting and Embroidery"
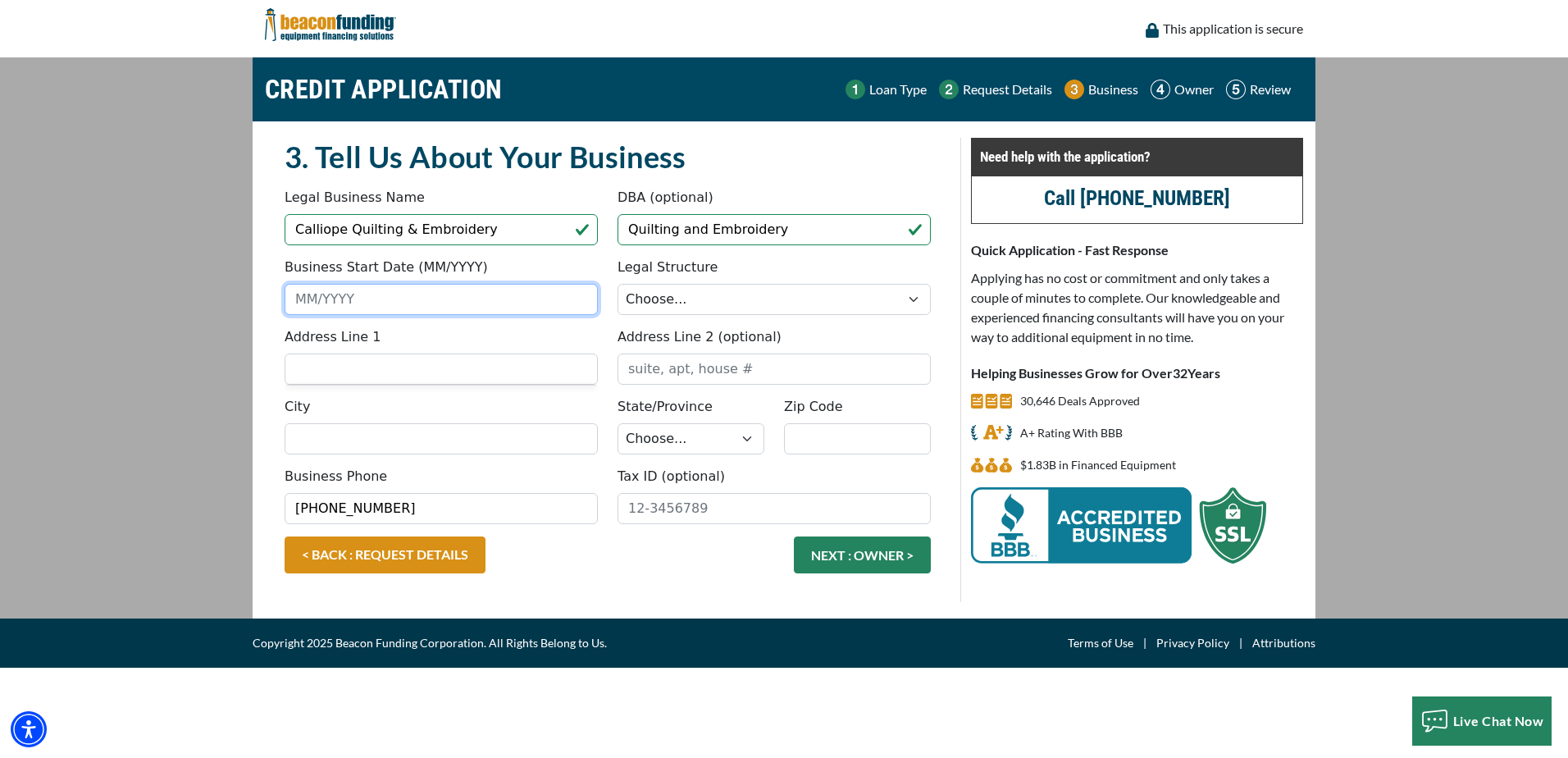
click at [367, 301] on input "Business Start Date (MM/YYYY)" at bounding box center [441, 299] width 314 height 31
drag, startPoint x: 380, startPoint y: 301, endPoint x: 293, endPoint y: 296, distance: 87.1
click at [293, 296] on input "01/0120" at bounding box center [441, 299] width 314 height 31
click at [315, 294] on input "01/0120" at bounding box center [441, 299] width 314 height 31
drag, startPoint x: 356, startPoint y: 298, endPoint x: 314, endPoint y: 299, distance: 42.0
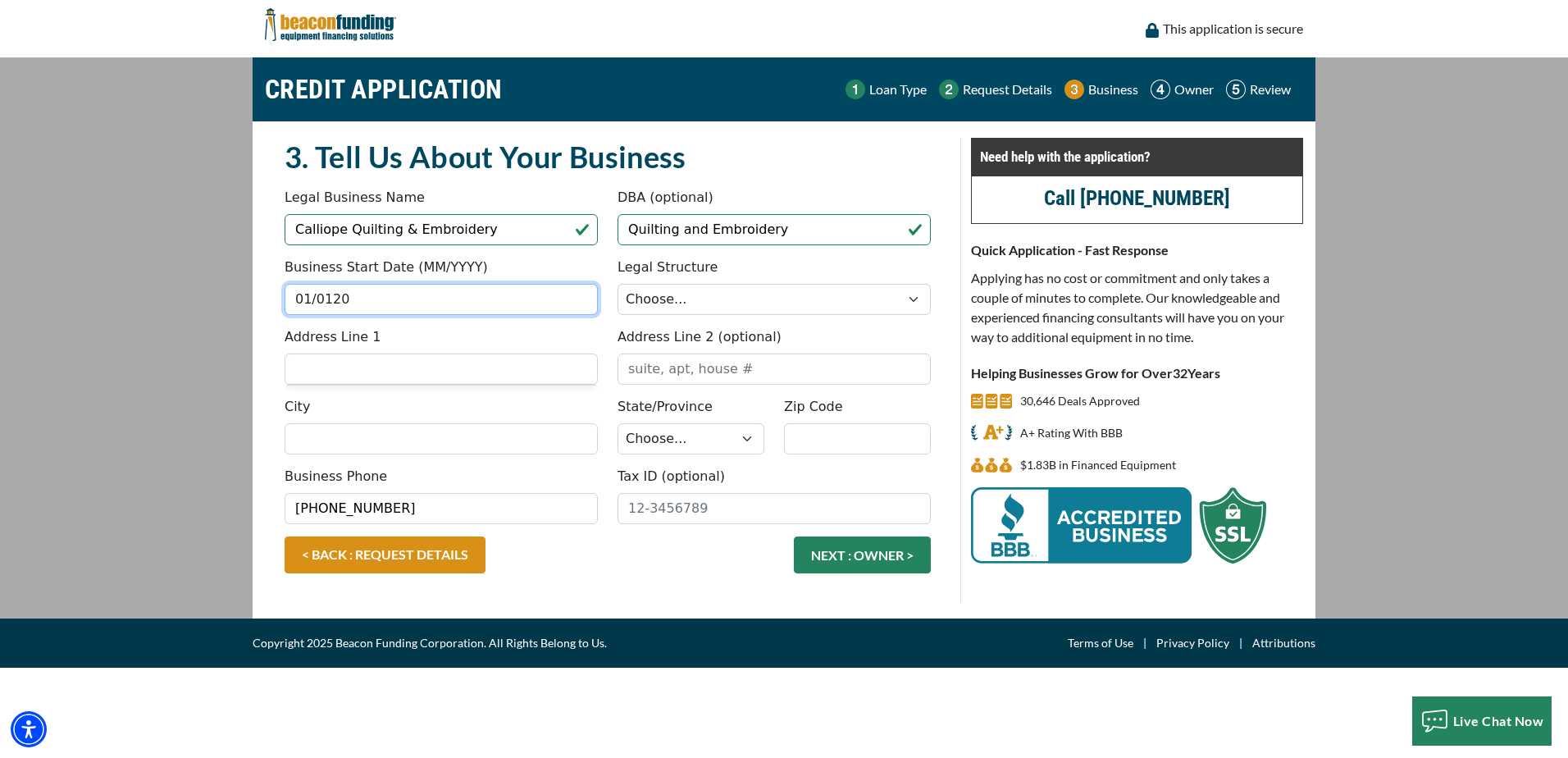
click at [314, 299] on input "01/0120" at bounding box center [441, 299] width 314 height 31
type input "01/2025"
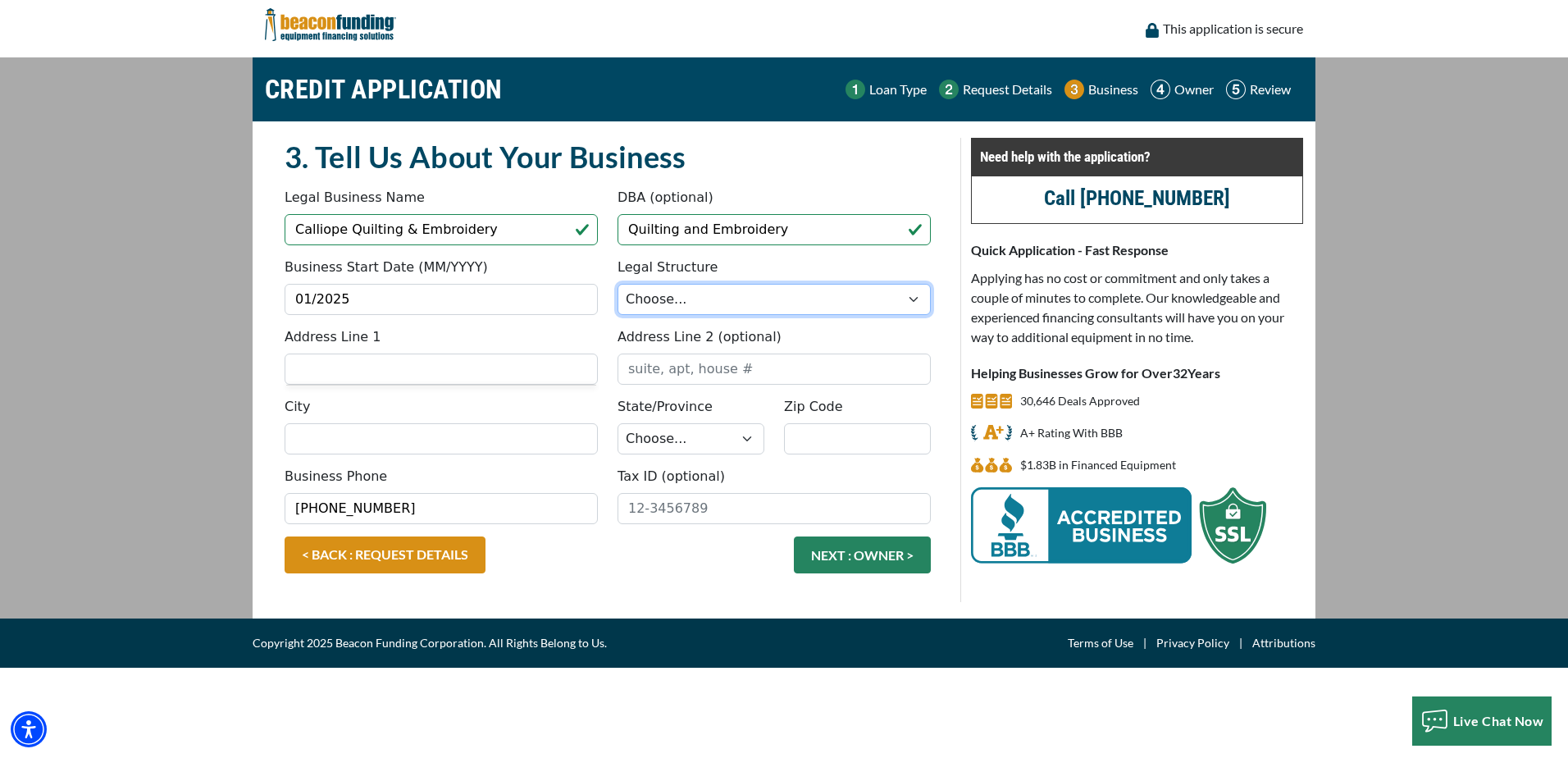
click at [710, 301] on select "Choose... Corporation LLC LLP Municipality Non-Profit Partnership Proprietorship" at bounding box center [775, 299] width 314 height 31
select select "2"
click at [618, 284] on select "Choose... Corporation LLC LLP Municipality Non-Profit Partnership Proprietorship" at bounding box center [775, 299] width 314 height 31
click at [387, 371] on input "Address Line 1" at bounding box center [441, 369] width 314 height 31
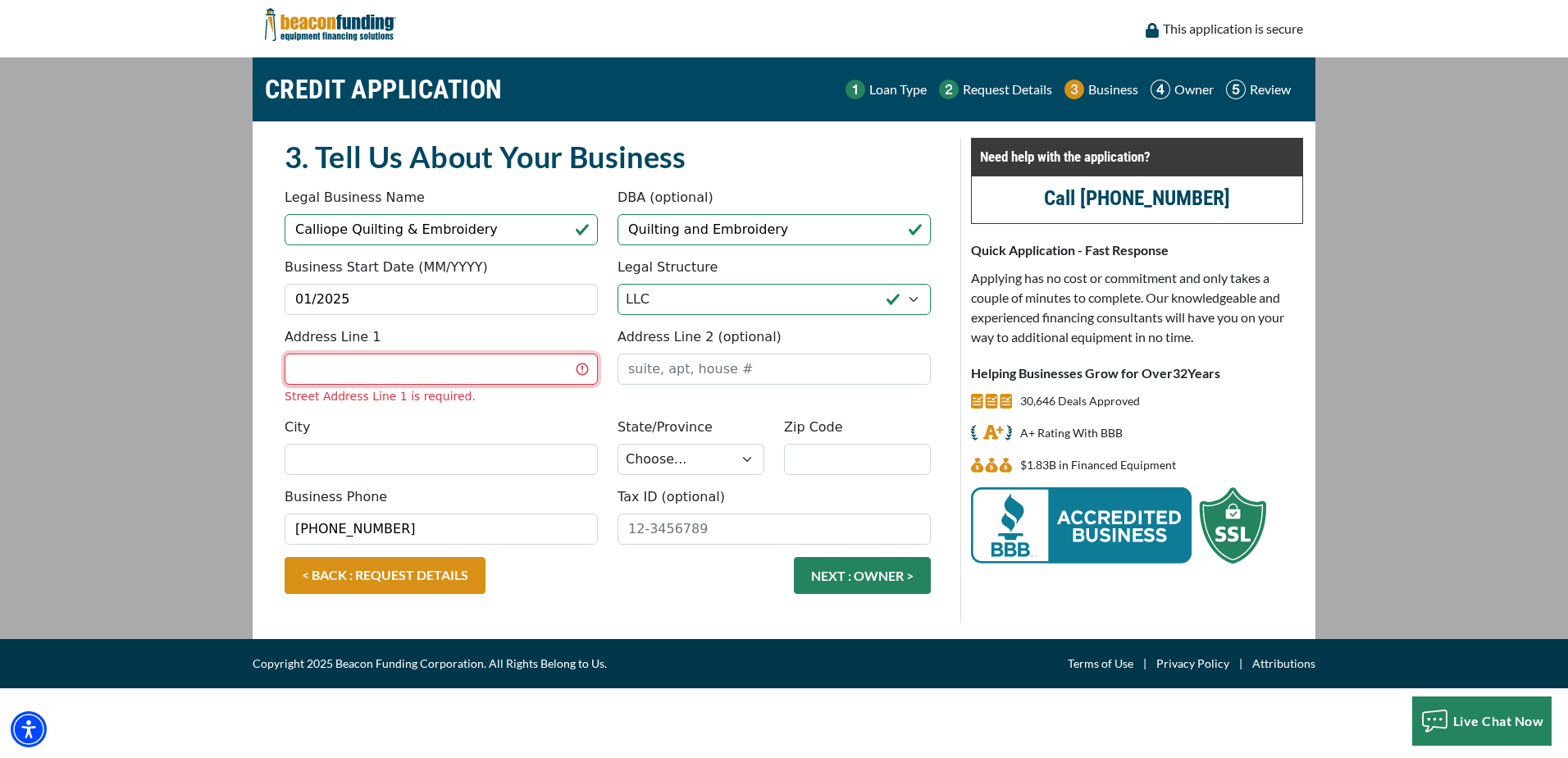
click at [368, 379] on input "Address Line 1" at bounding box center [441, 369] width 314 height 31
type input "11508 19th Avenue Ct S"
type input "Tacoma"
select select "49"
type input "98444"
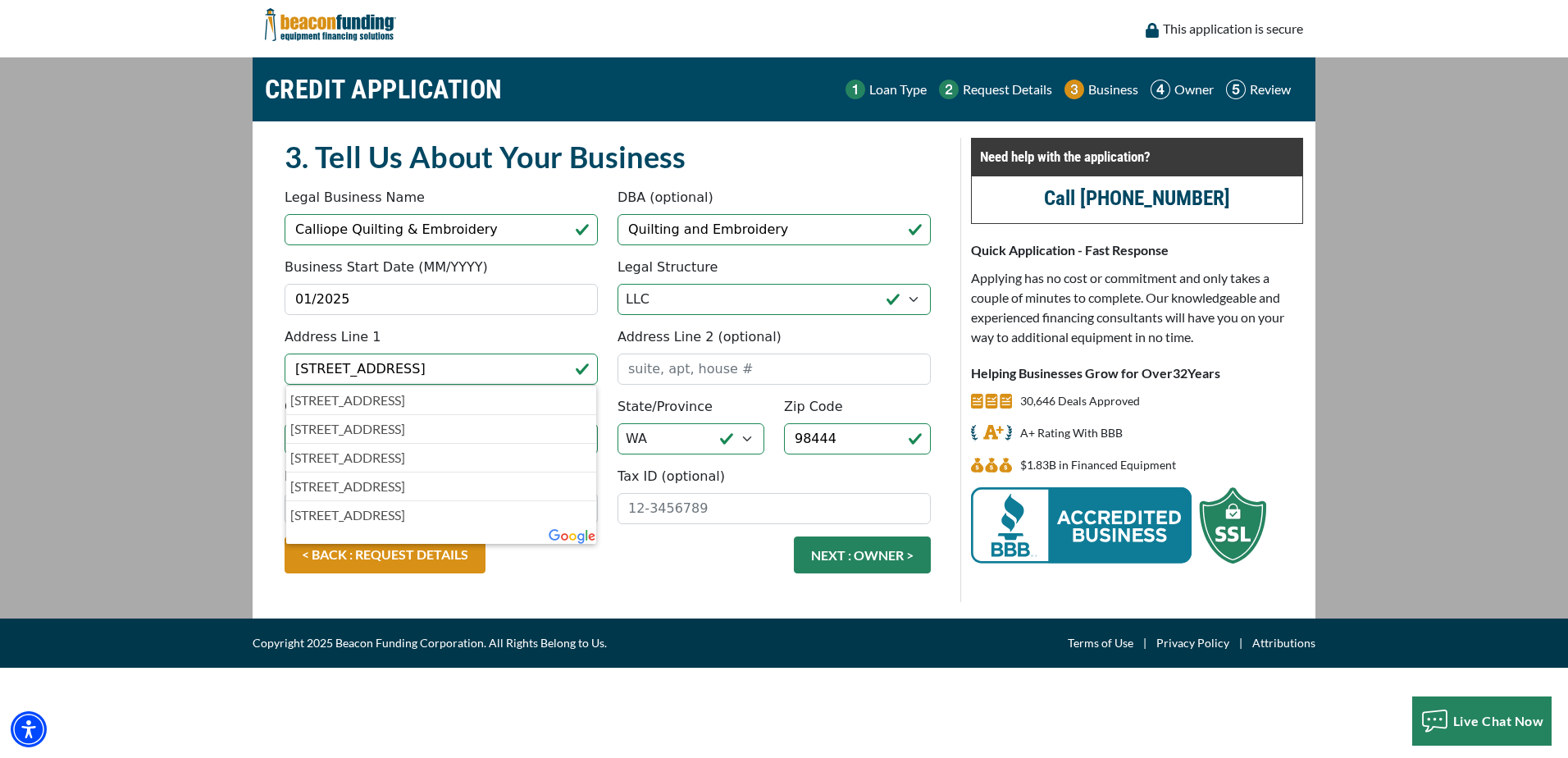
click at [943, 357] on div "3. Tell Us About Your Business Something went wrong, please try again. Legal Bu…" at bounding box center [607, 370] width 686 height 464
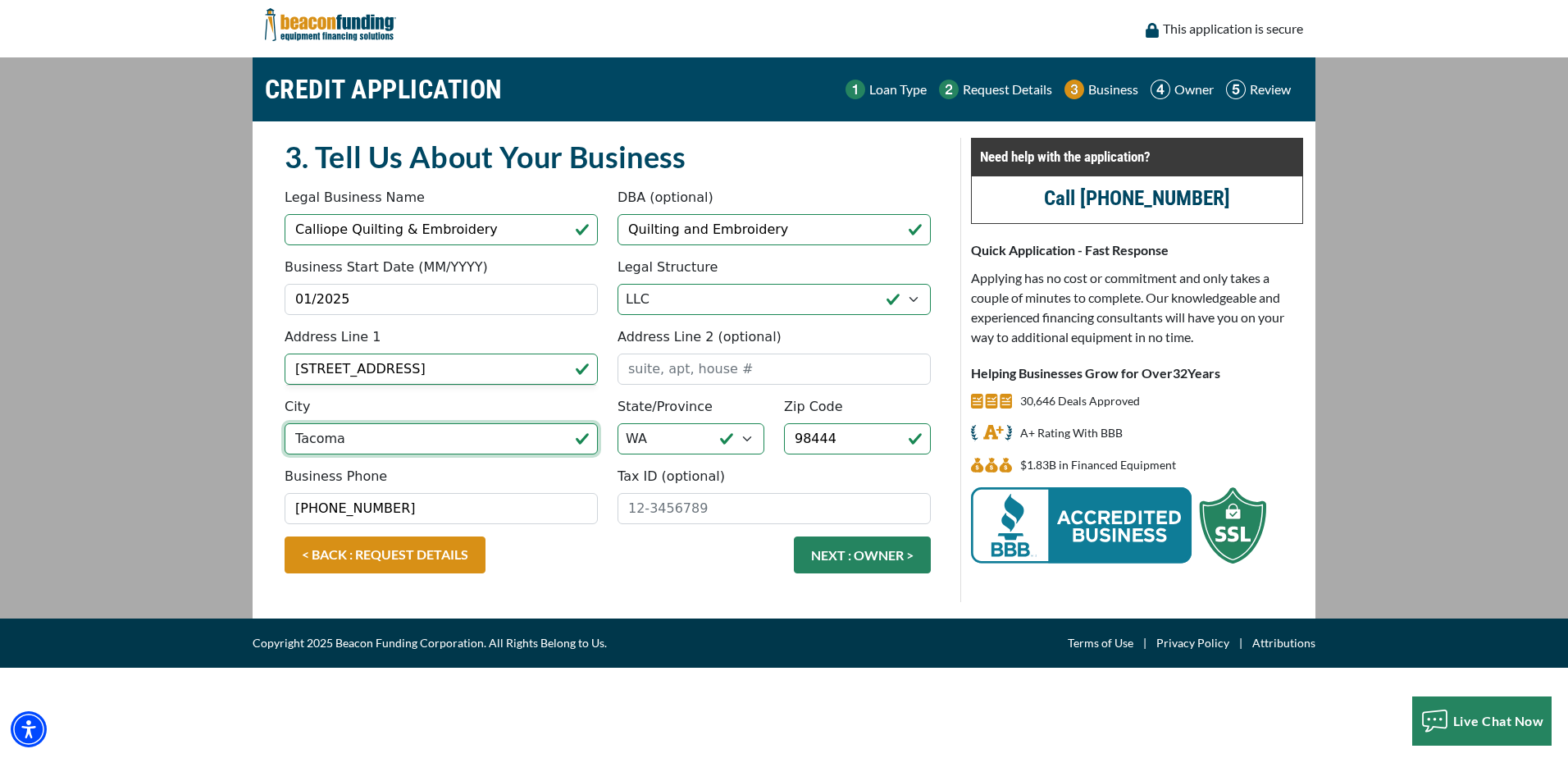
drag, startPoint x: 347, startPoint y: 445, endPoint x: 281, endPoint y: 443, distance: 66.0
click at [281, 443] on div "City Tacoma" at bounding box center [441, 425] width 332 height 58
type input "Parkland"
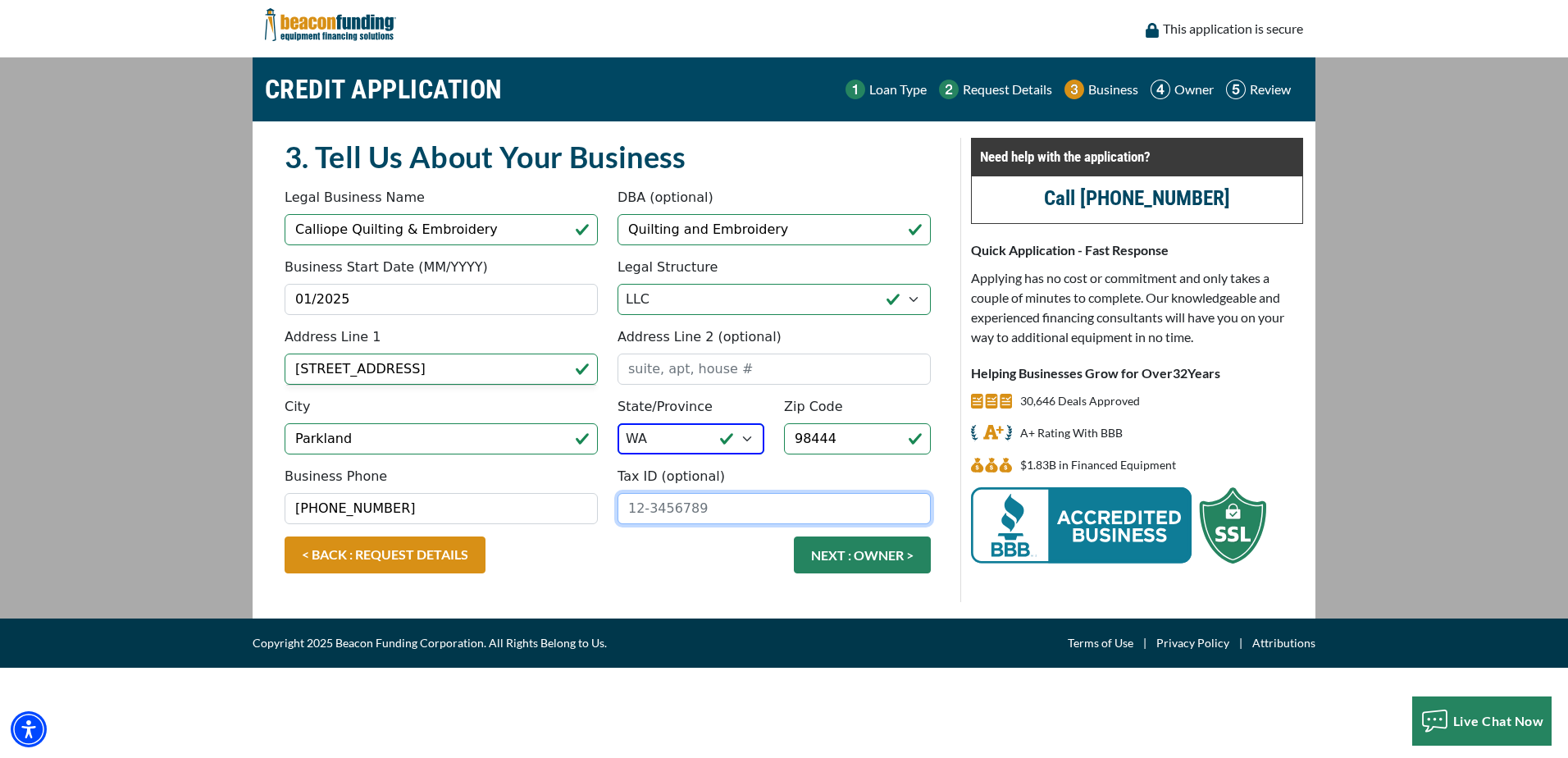
click at [687, 511] on input "Tax ID (optional)" at bounding box center [775, 508] width 314 height 31
click at [693, 513] on input "Tax ID (optional)" at bounding box center [775, 508] width 314 height 31
click at [917, 514] on input "Tax ID (optional)" at bounding box center [775, 508] width 314 height 31
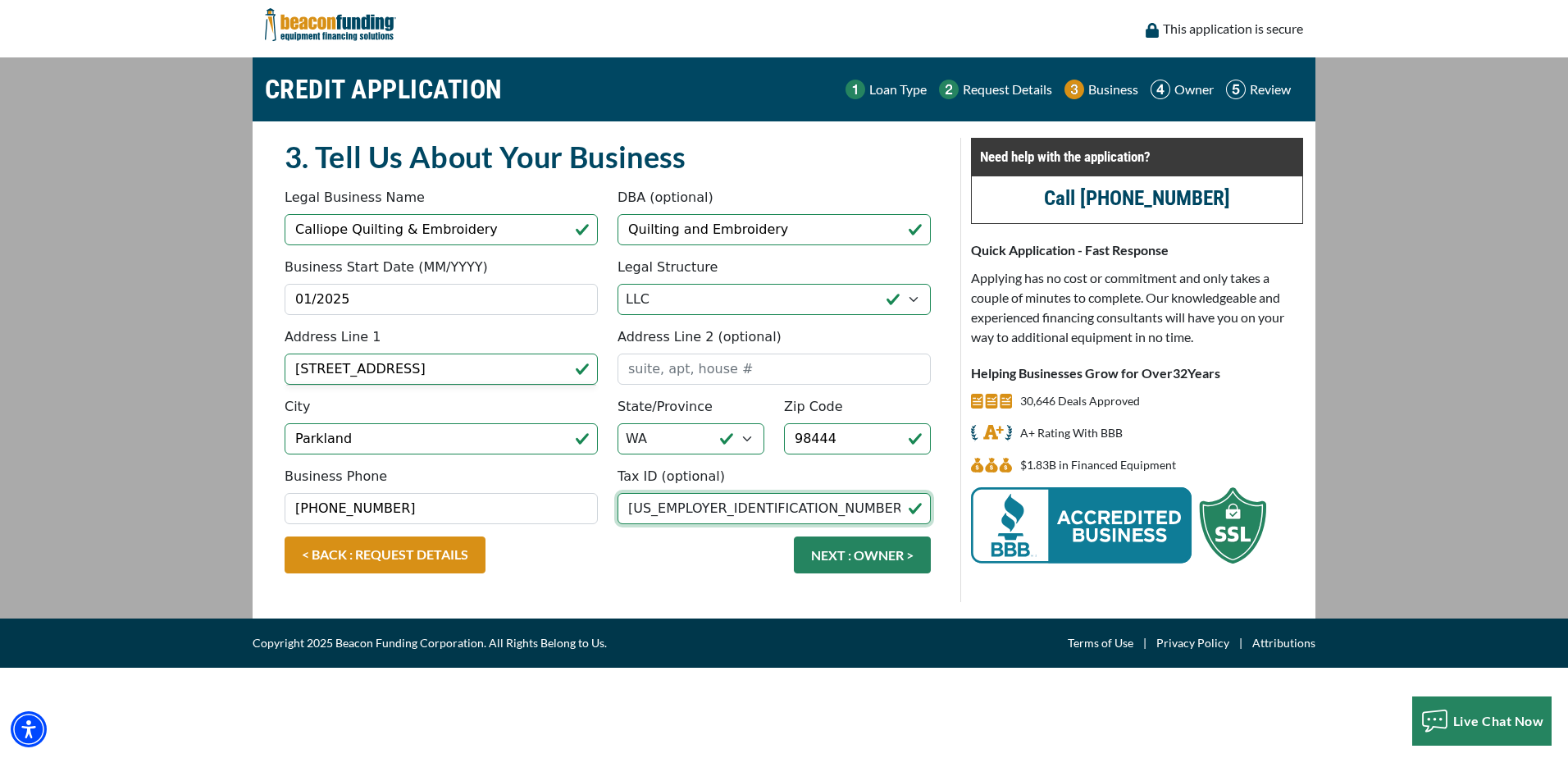
type input "60-5646762"
click at [675, 557] on div "< BACK : REQUEST DETAILS NEXT : OWNER >" at bounding box center [607, 563] width 666 height 53
click at [719, 501] on input "60-5646762" at bounding box center [775, 508] width 314 height 31
click at [707, 508] on input "60-5646762" at bounding box center [775, 508] width 314 height 31
drag, startPoint x: 707, startPoint y: 508, endPoint x: 619, endPoint y: 509, distance: 88.0
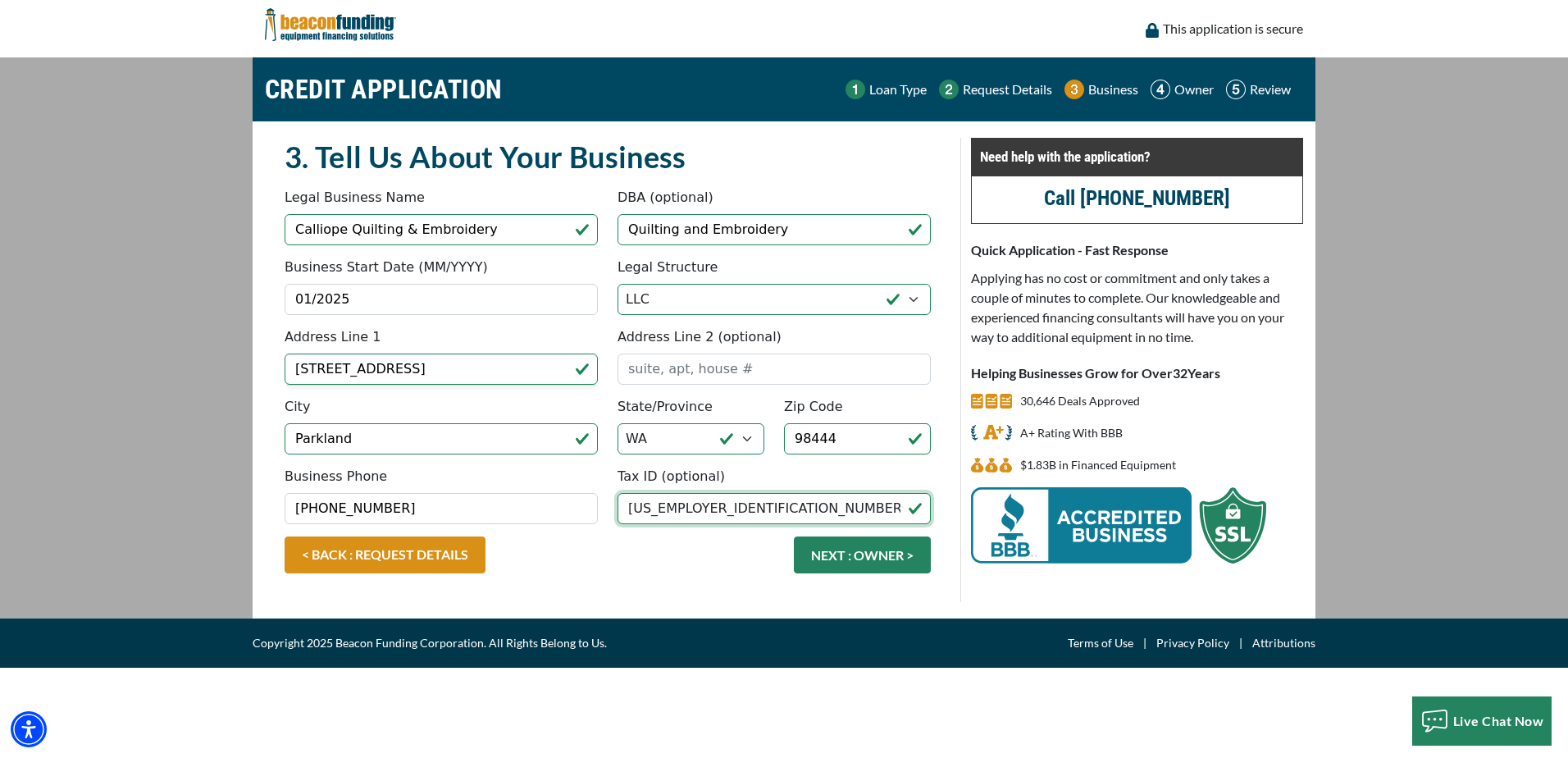
click at [619, 509] on input "60-5646762" at bounding box center [775, 508] width 314 height 31
click at [606, 559] on div "< BACK : REQUEST DETAILS NEXT : OWNER >" at bounding box center [607, 563] width 666 height 53
click at [724, 513] on input "Tax ID (optional)" at bounding box center [775, 508] width 314 height 31
